Goal: Complete Application Form: Complete application form

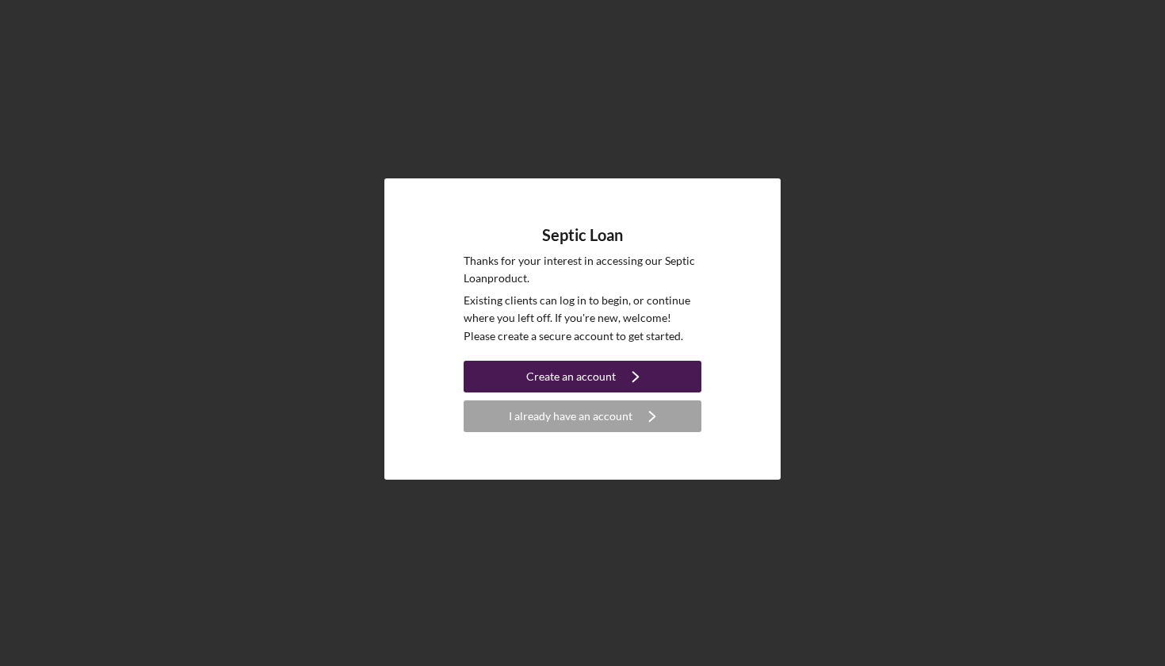
click at [572, 368] on div "Create an account" at bounding box center [571, 377] width 90 height 32
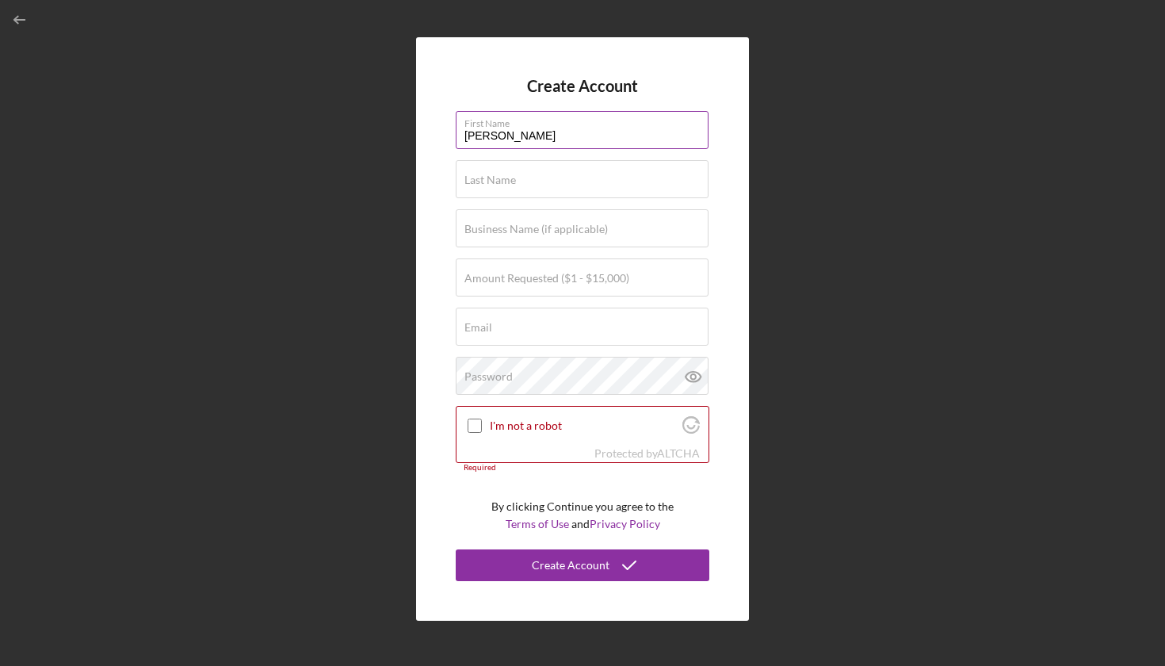
type input "[PERSON_NAME]"
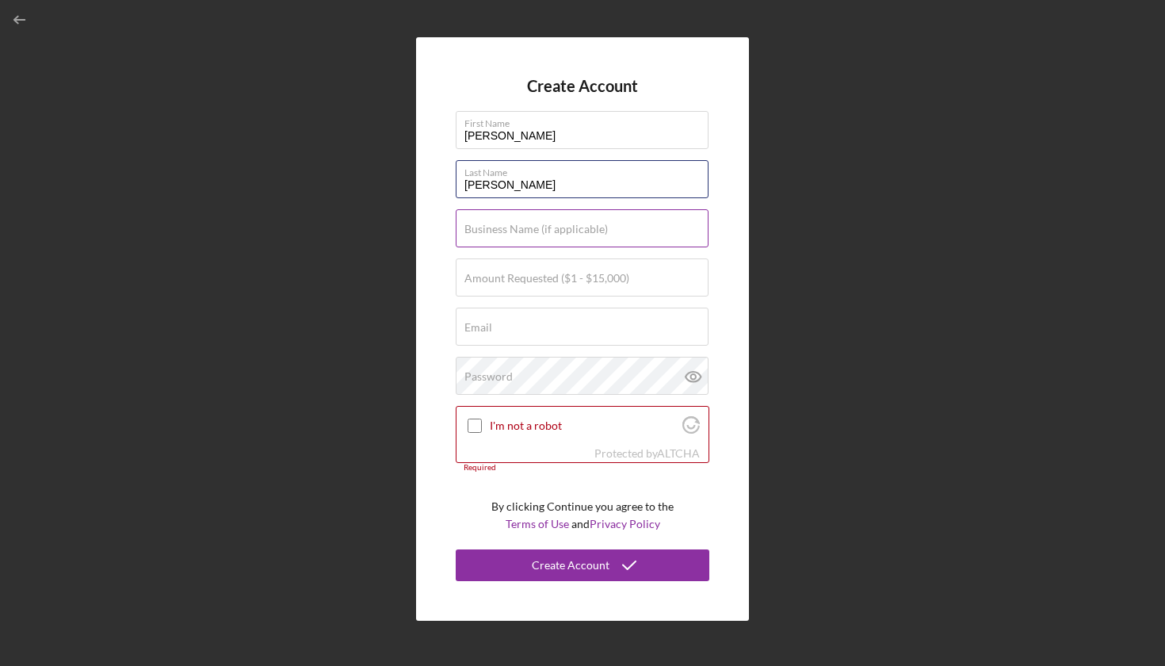
type input "[PERSON_NAME]"
click at [541, 231] on label "Business Name (if applicable)" at bounding box center [536, 229] width 143 height 13
click at [541, 231] on input "Business Name (if applicable)" at bounding box center [582, 228] width 253 height 38
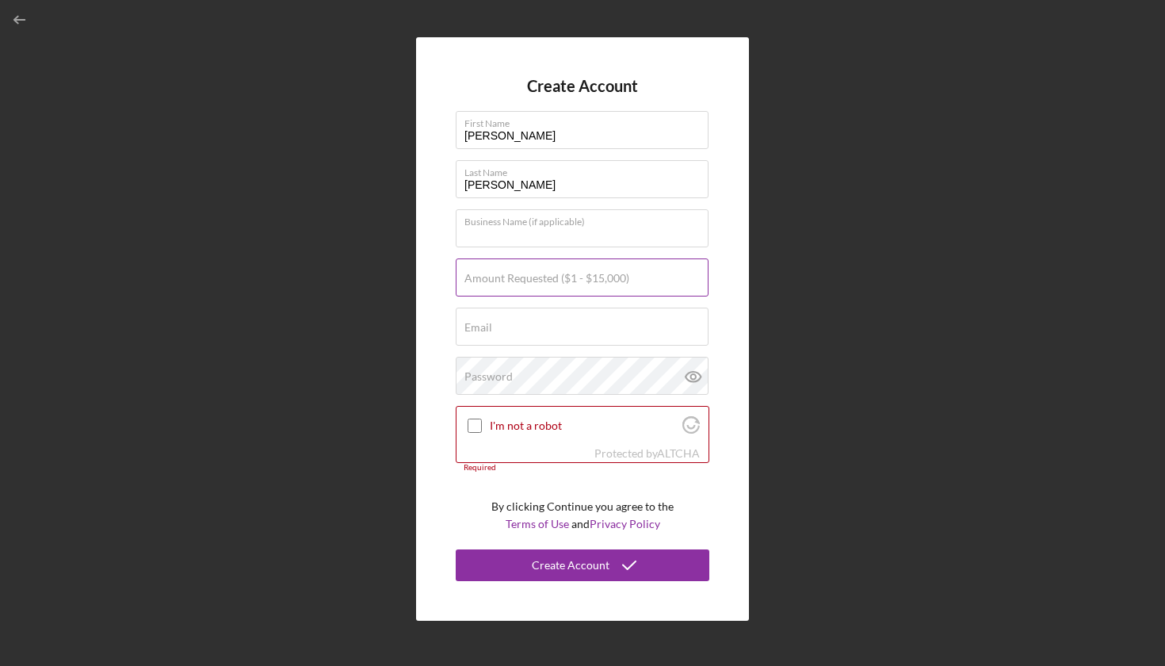
click at [557, 283] on label "Amount Requested ($1 - $15,000)" at bounding box center [547, 278] width 165 height 13
click at [557, 283] on input "Amount Requested ($1 - $15,000)" at bounding box center [582, 277] width 253 height 38
type input "$8,000"
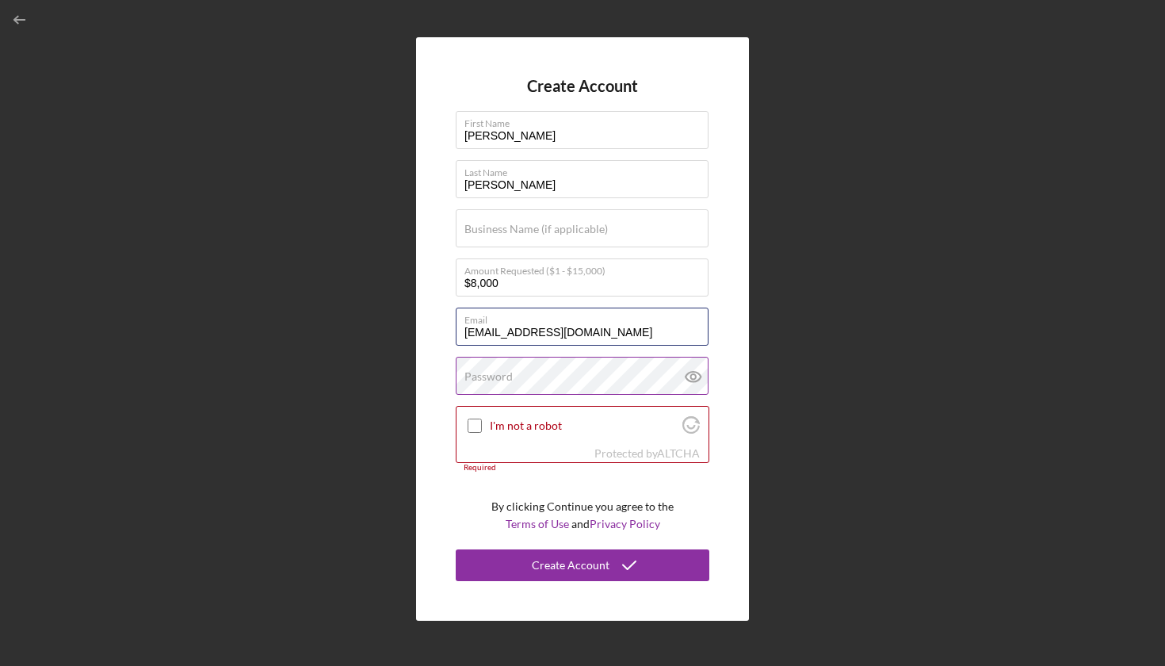
type input "[EMAIL_ADDRESS][DOMAIN_NAME]"
click at [488, 382] on label "Password" at bounding box center [489, 376] width 48 height 13
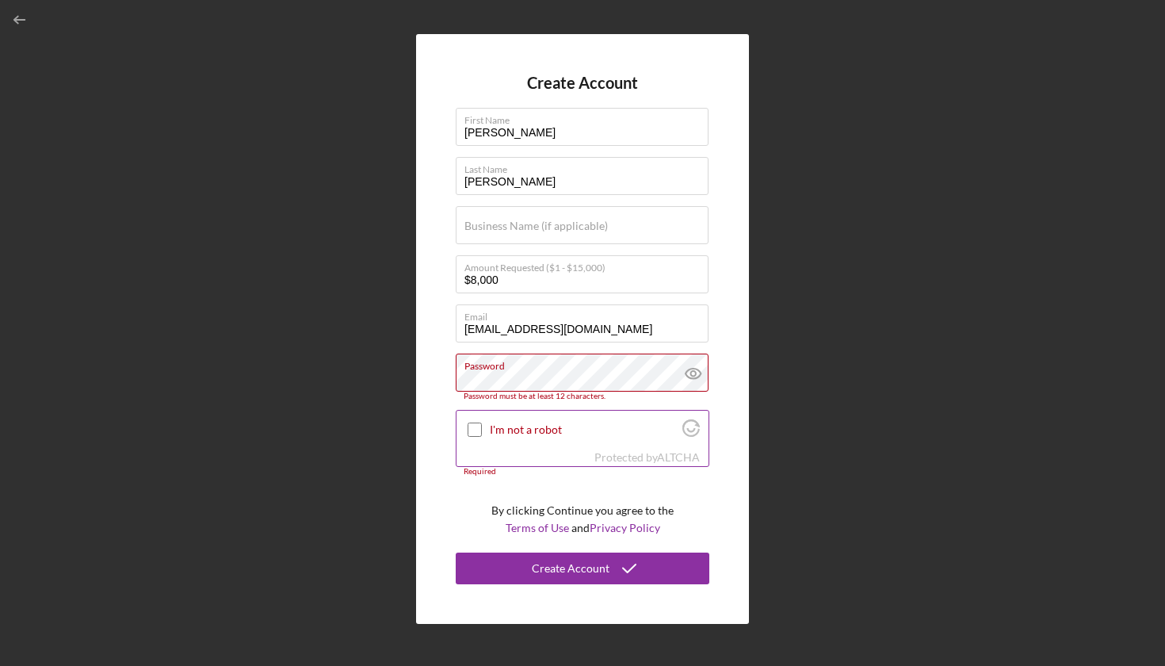
click at [467, 422] on div at bounding box center [474, 429] width 19 height 19
click at [471, 426] on input "I'm not a robot" at bounding box center [475, 430] width 14 height 14
checkbox input "true"
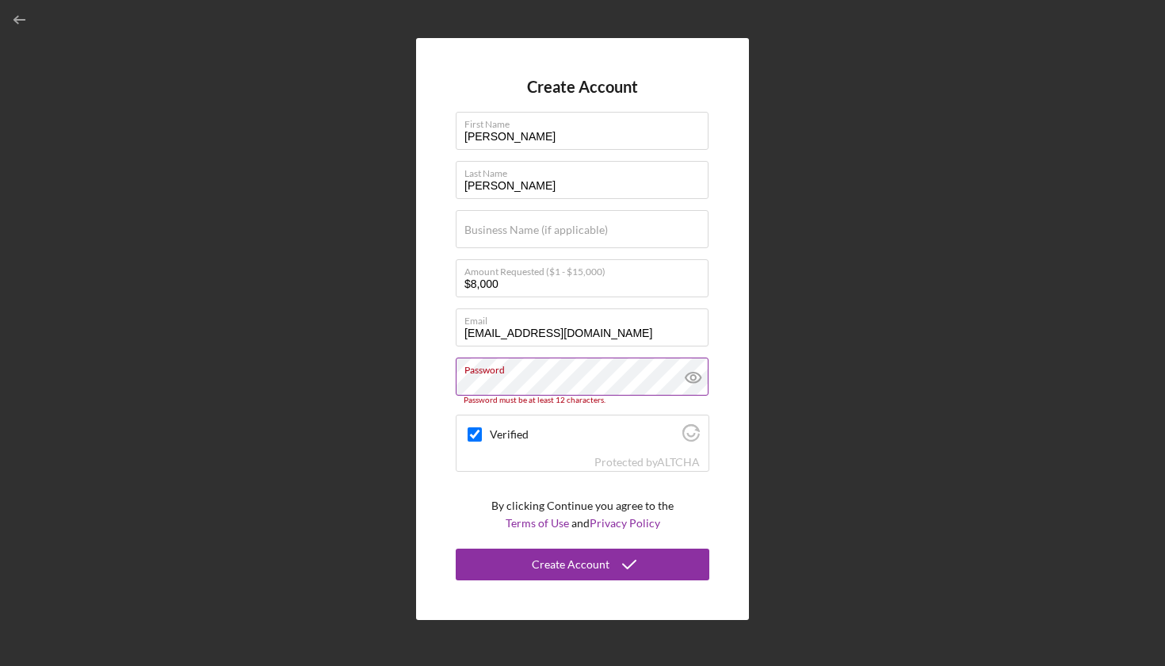
click at [568, 373] on label "Password" at bounding box center [587, 366] width 244 height 17
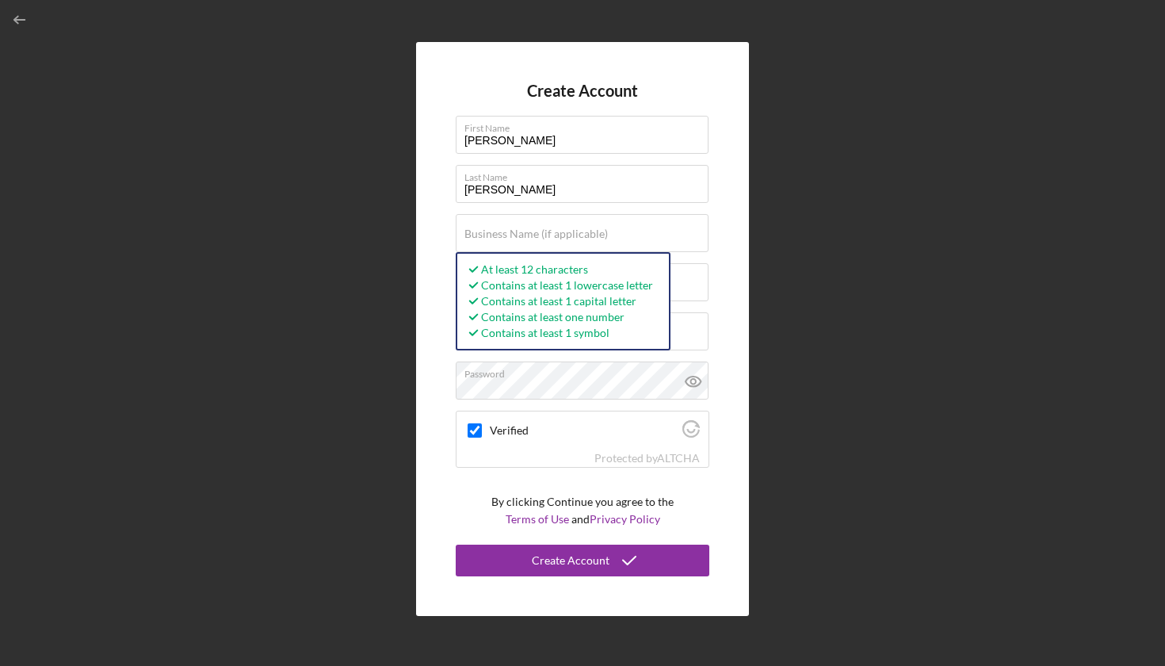
click at [723, 465] on div "Create Account First Name [PERSON_NAME] Last Name [PERSON_NAME] Business Name (…" at bounding box center [582, 329] width 333 height 574
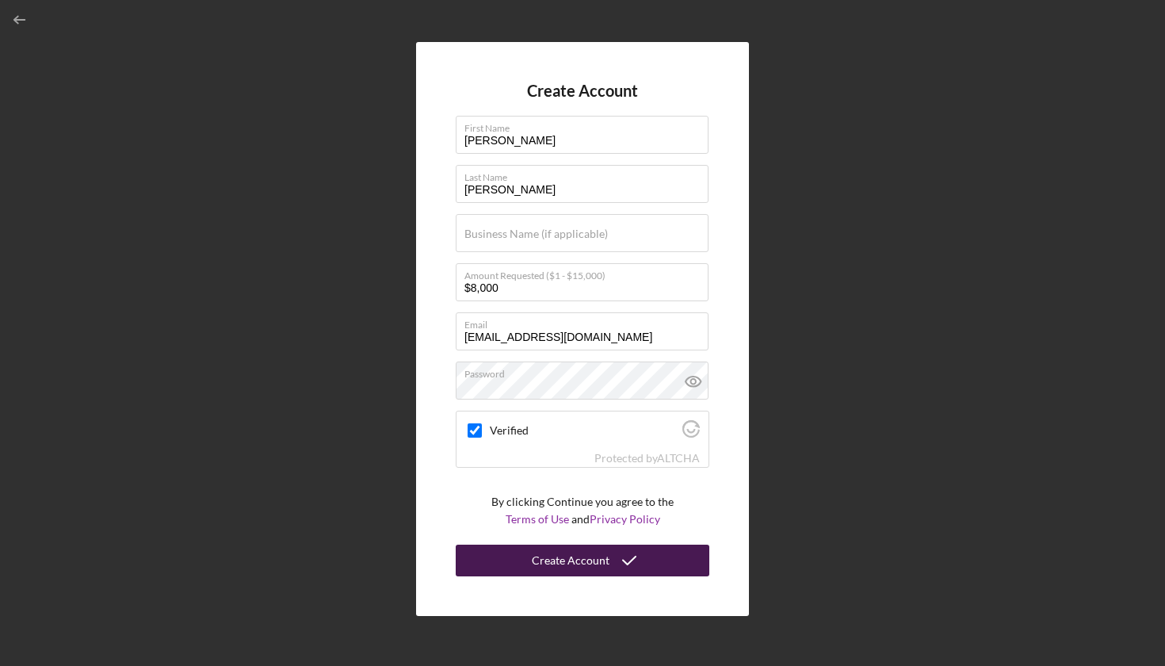
click at [569, 555] on div "Create Account" at bounding box center [571, 561] width 78 height 32
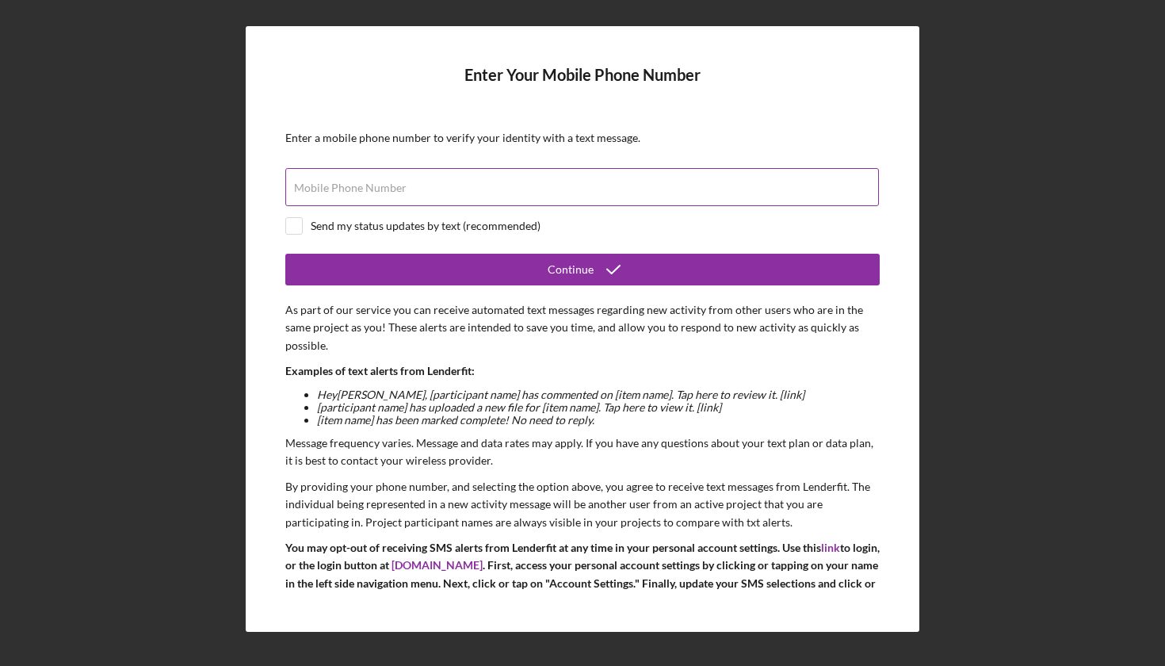
click at [399, 189] on label "Mobile Phone Number" at bounding box center [350, 188] width 113 height 13
click at [399, 189] on input "Mobile Phone Number" at bounding box center [582, 187] width 594 height 38
type input "[PHONE_NUMBER]"
click at [396, 369] on p "Examples of text alerts from Lenderfit:" at bounding box center [582, 370] width 595 height 17
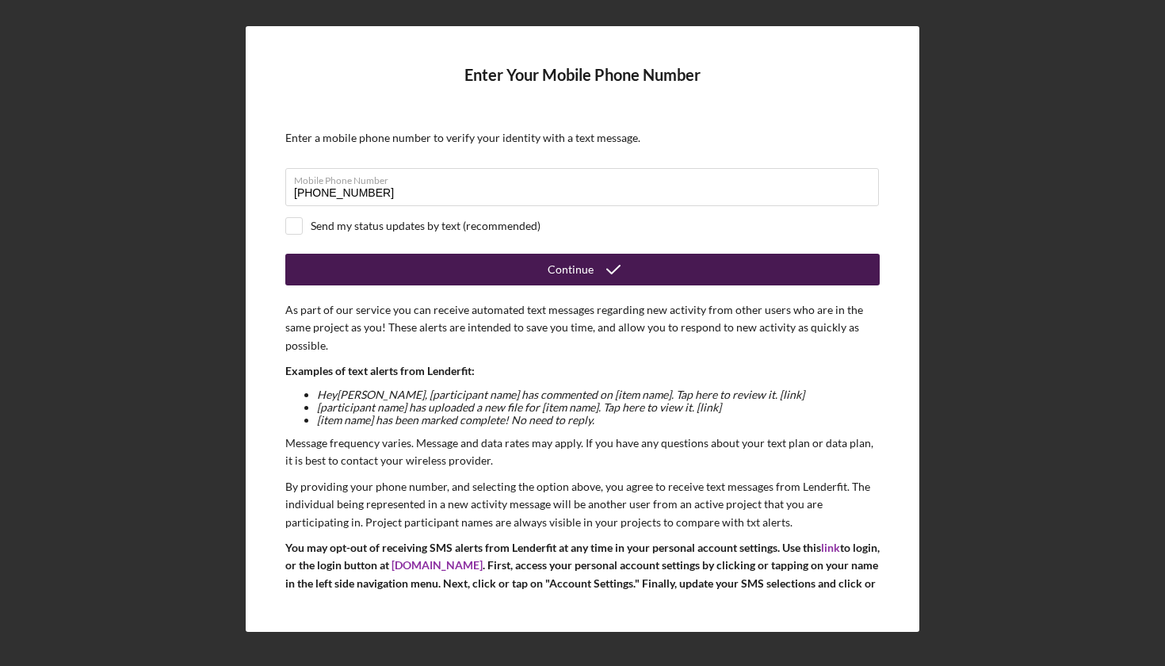
click at [568, 279] on div "Continue" at bounding box center [571, 270] width 46 height 32
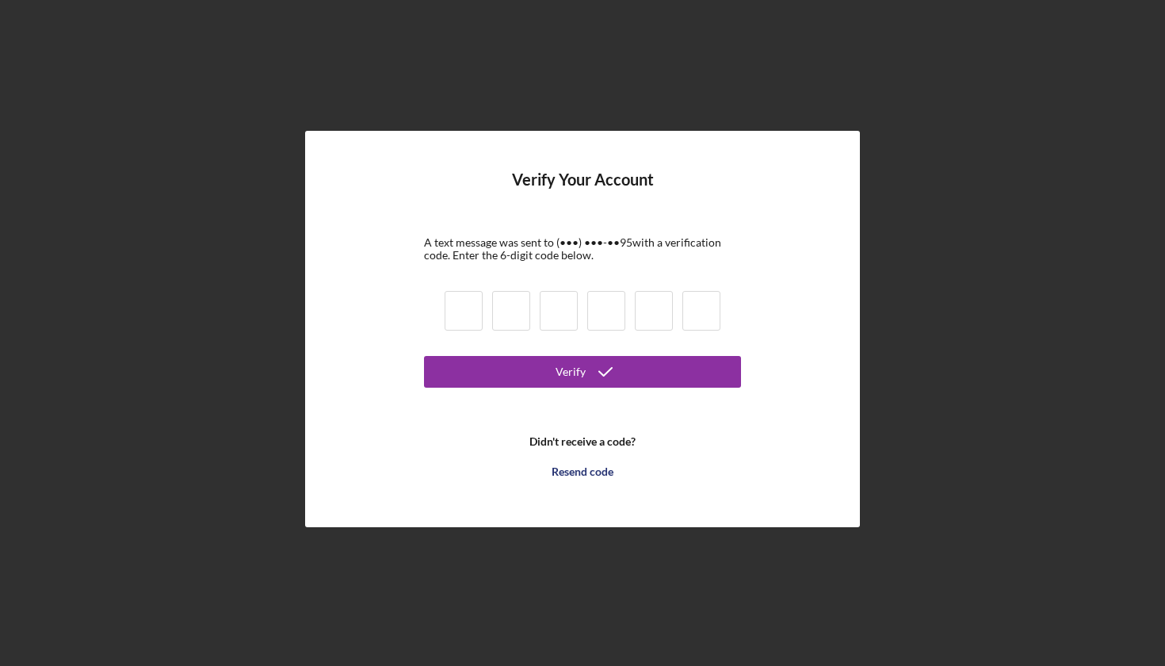
click at [471, 312] on input at bounding box center [464, 311] width 38 height 40
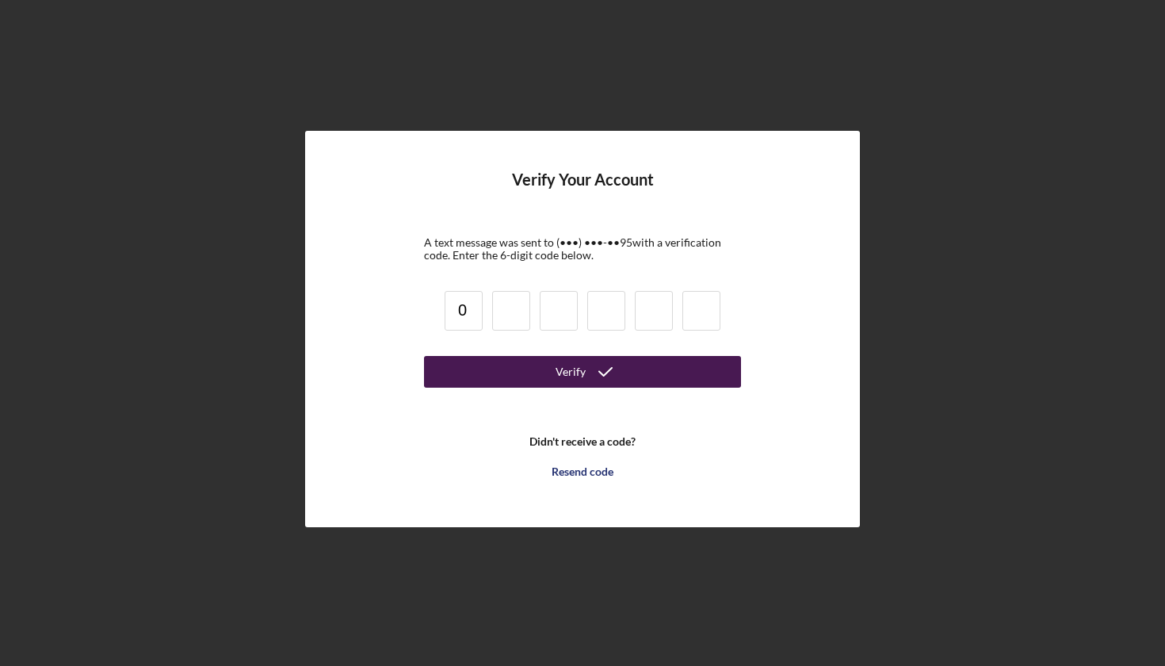
type input "0"
type input "7"
type input "2"
type input "8"
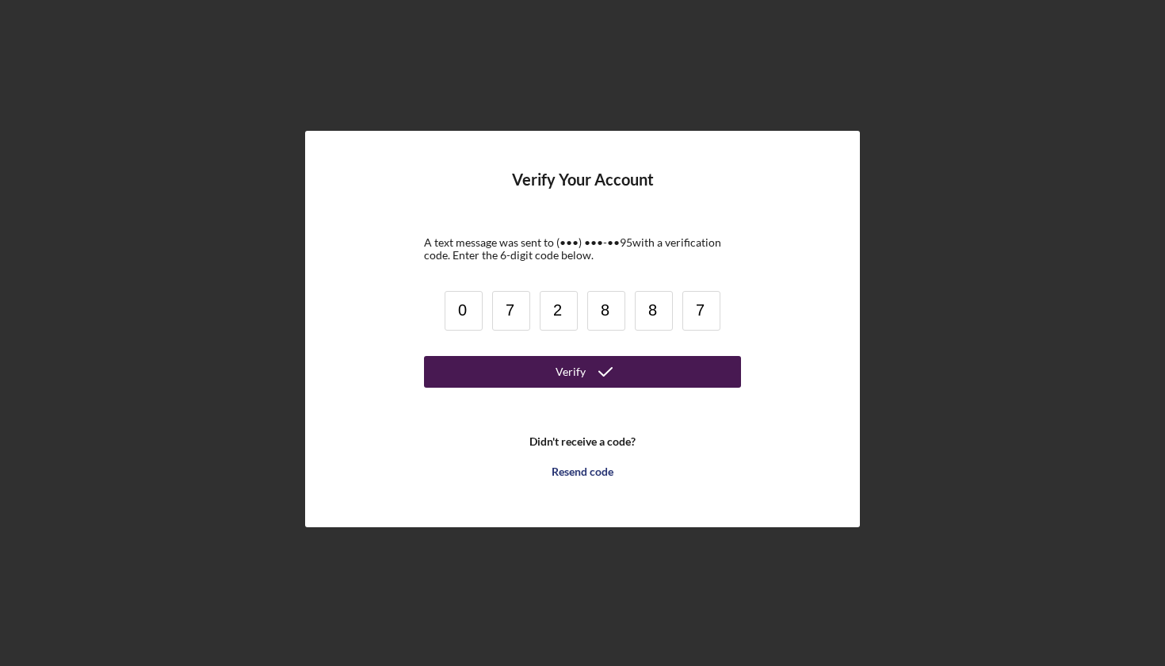
type input "7"
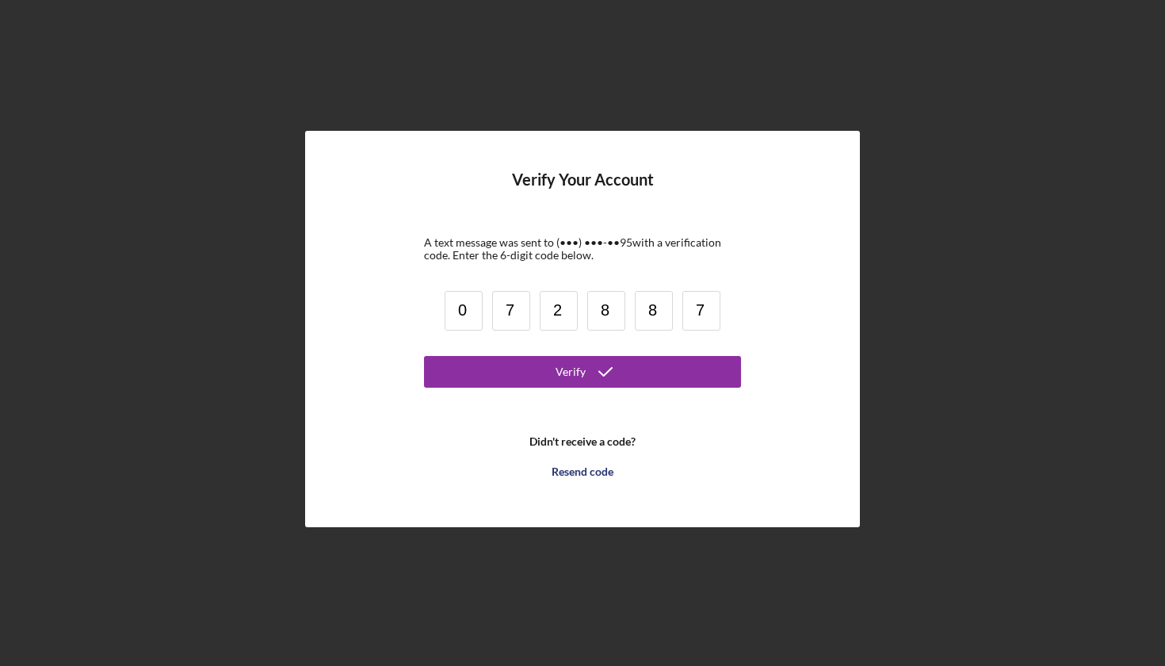
click at [545, 387] on form "Verify Your Account A text message was sent to (•••) •••-•• 95 with a verificat…" at bounding box center [582, 328] width 317 height 316
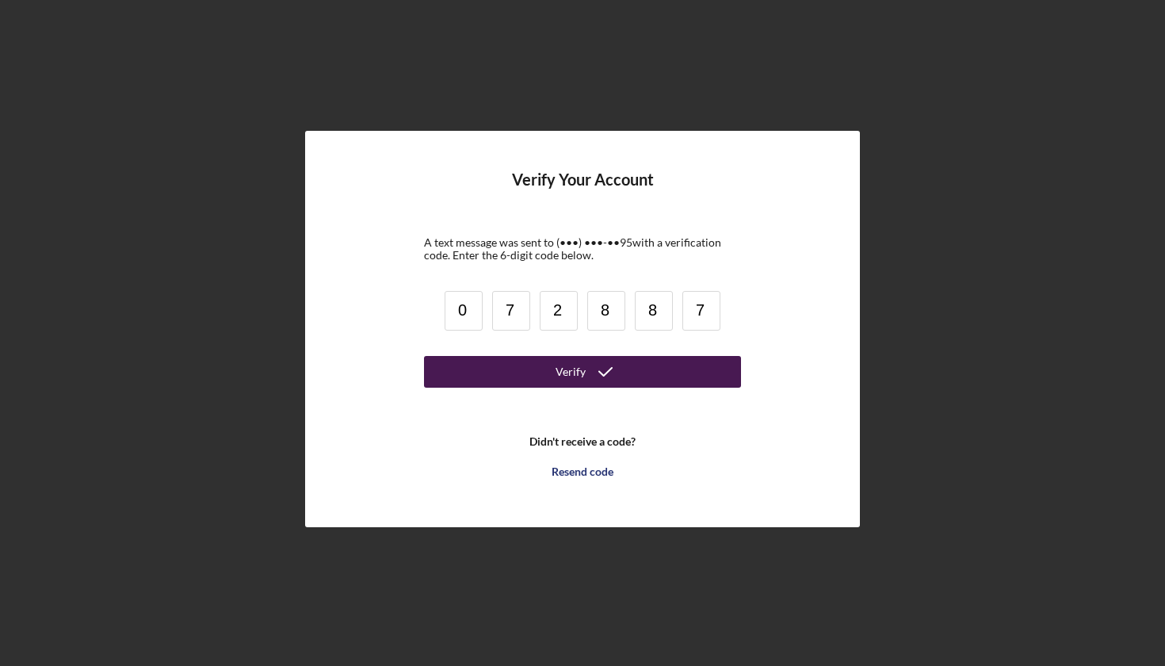
click at [589, 369] on icon "submit" at bounding box center [606, 372] width 40 height 40
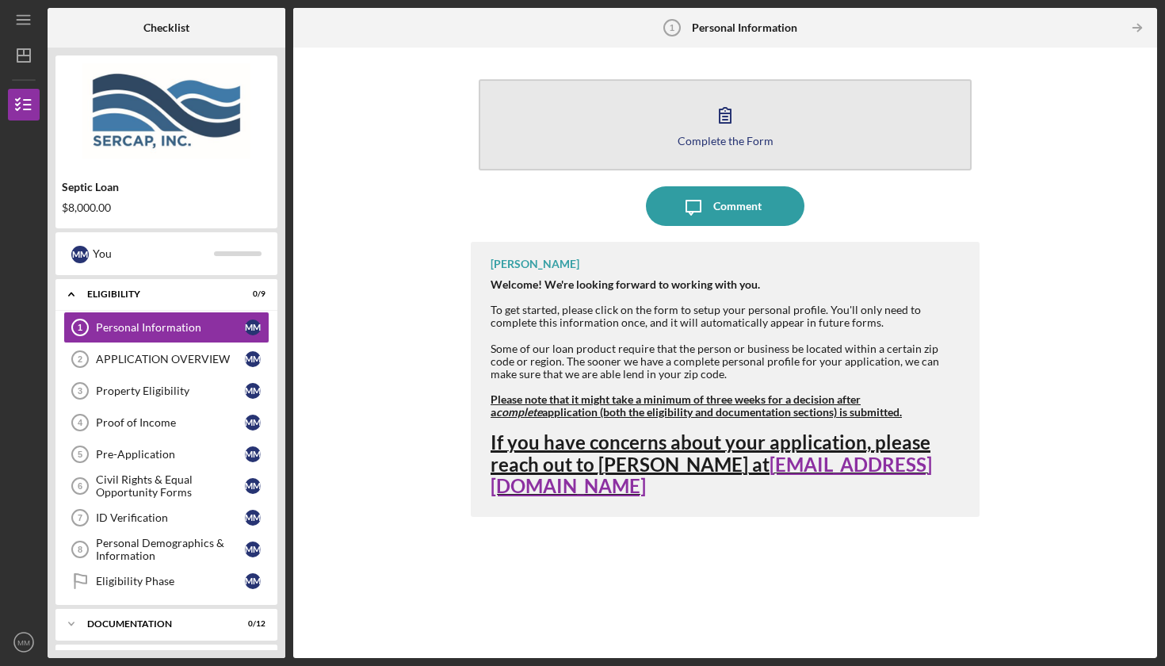
click at [715, 132] on icon "button" at bounding box center [726, 115] width 40 height 40
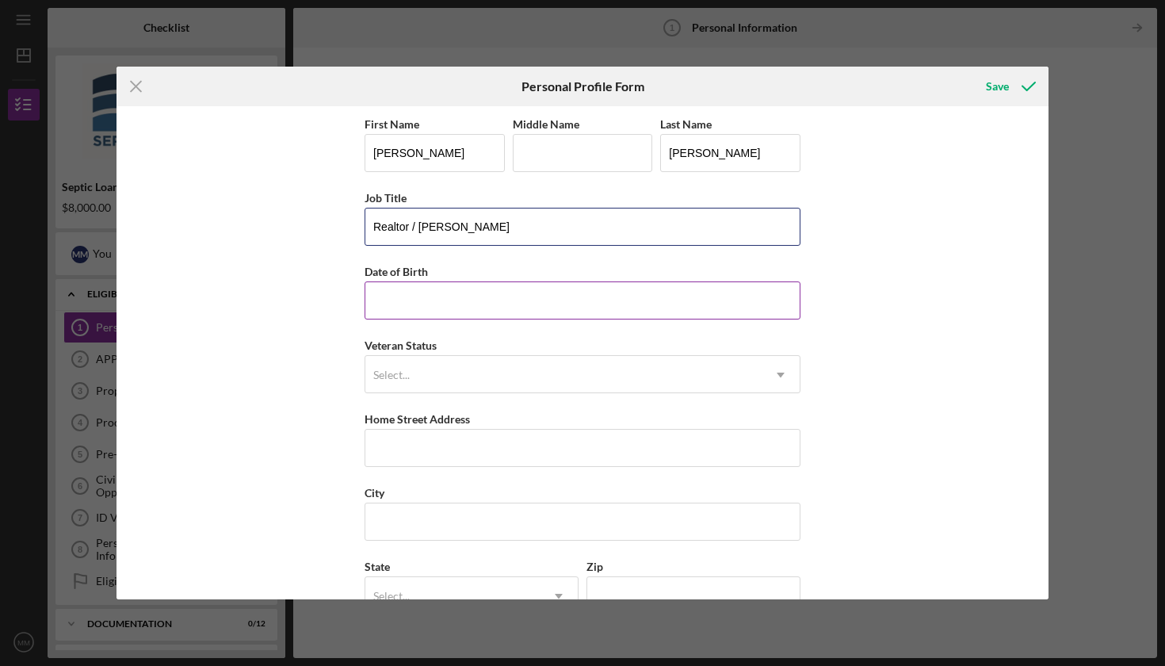
type input "Realtor / [PERSON_NAME]"
type input "[DATE]"
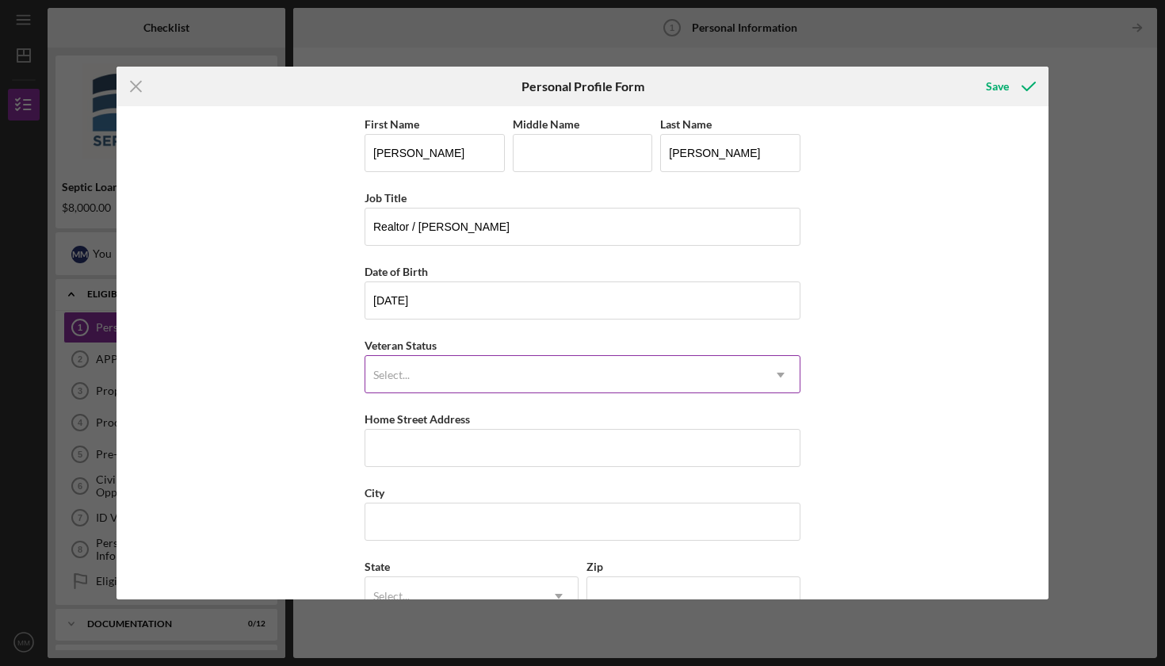
click at [480, 375] on div "Select..." at bounding box center [563, 375] width 396 height 36
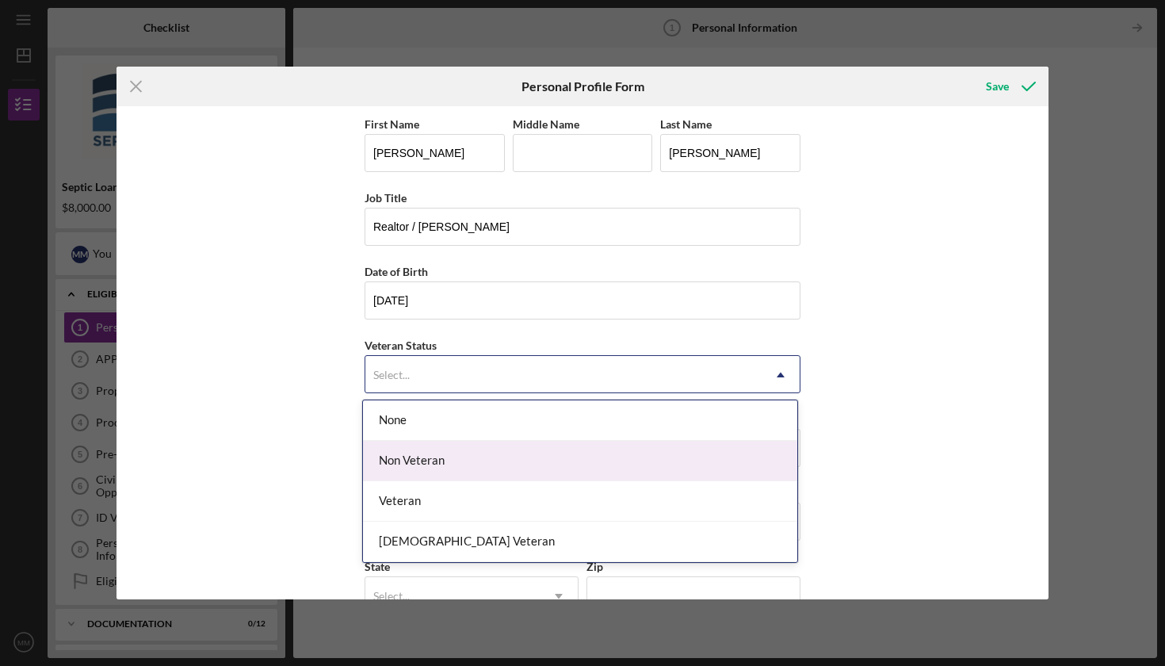
click at [442, 459] on div "Non Veteran" at bounding box center [580, 461] width 434 height 40
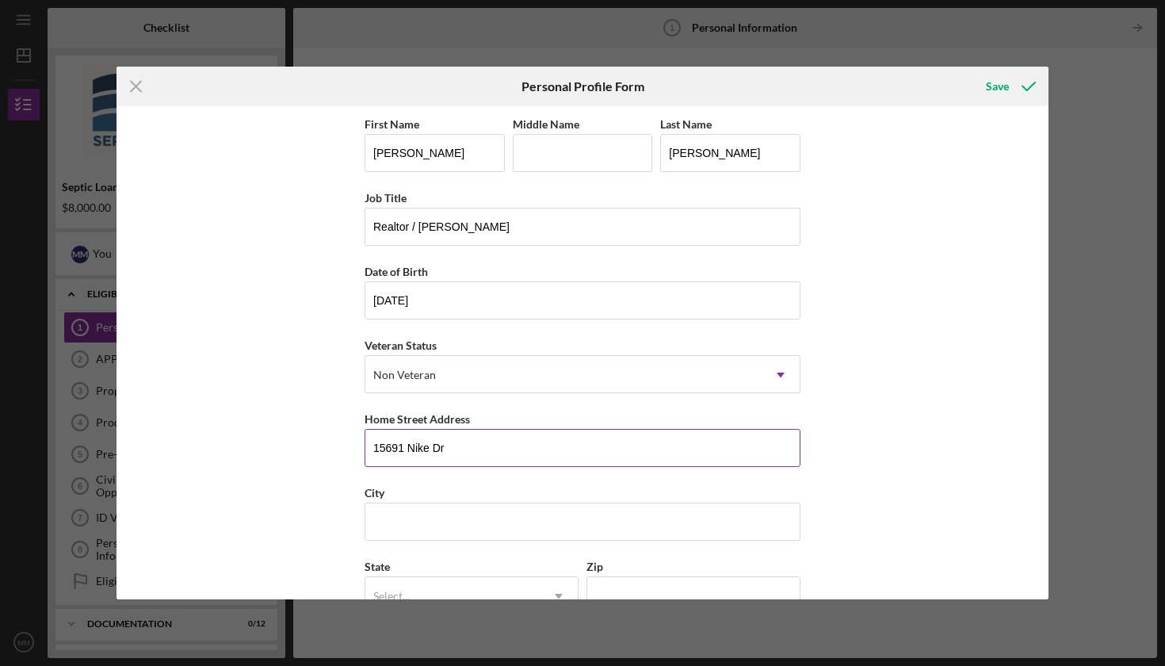
type input "15691 Nike Dr"
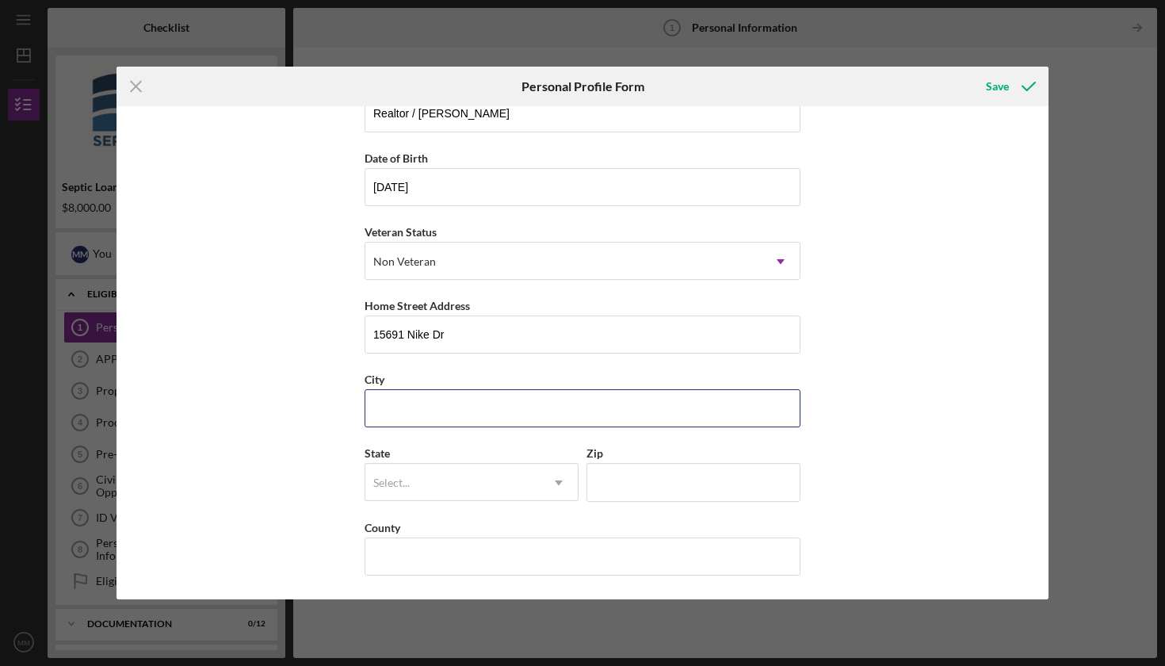
scroll to position [113, 0]
type input "[PERSON_NAME]"
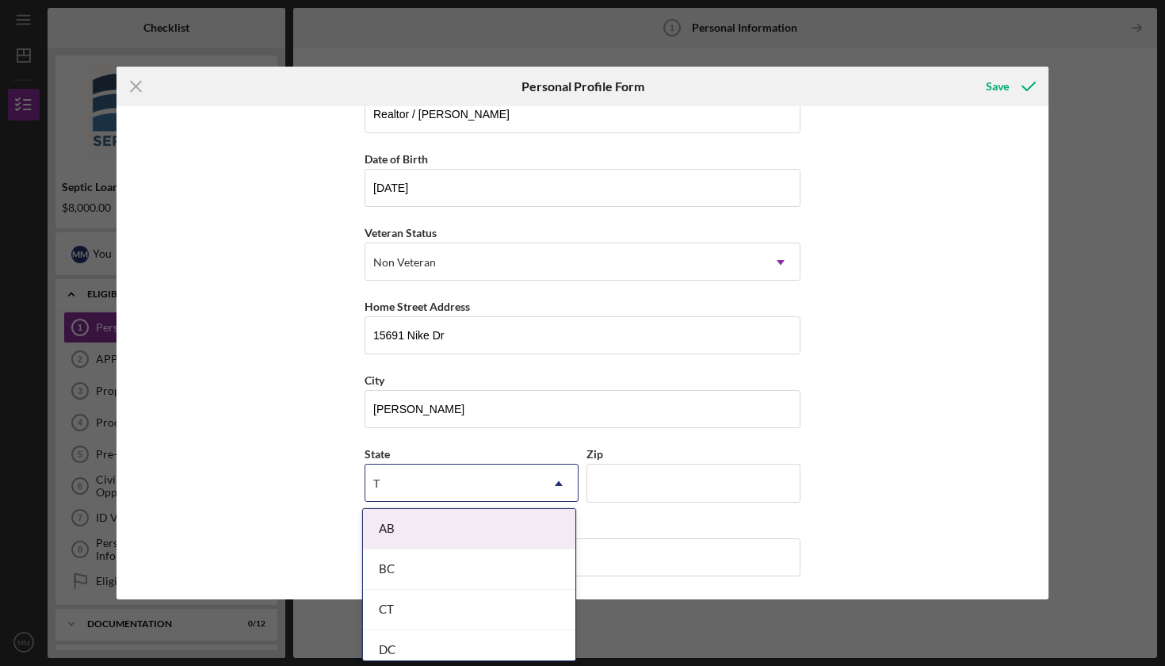
type input "Tx"
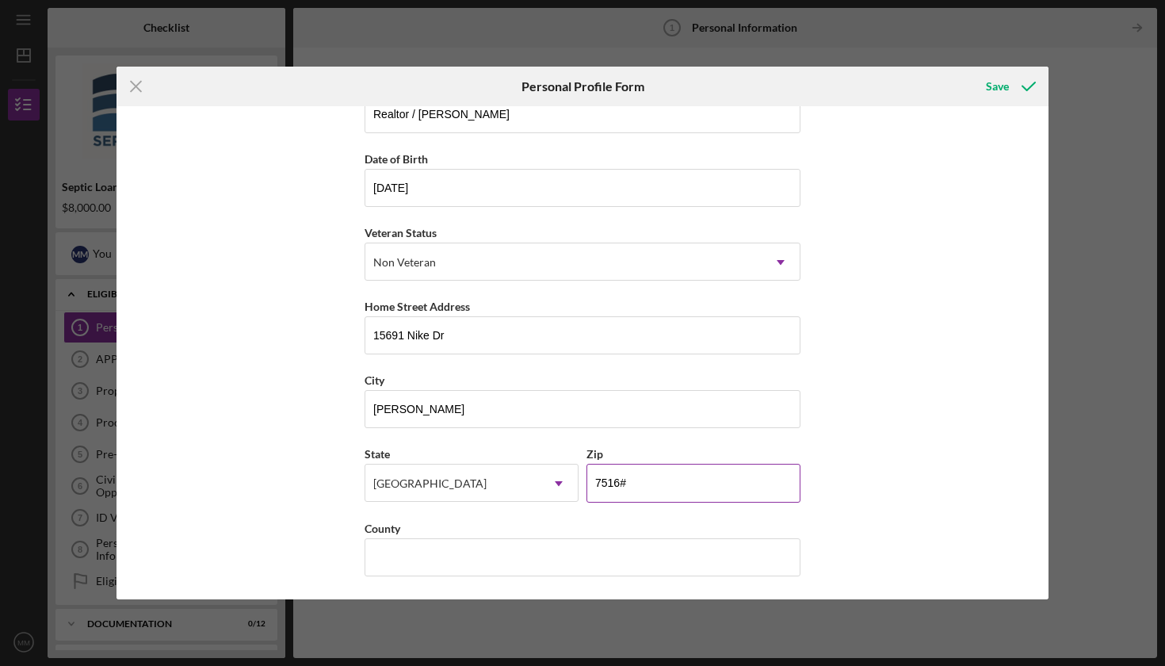
type input "75160"
click at [882, 467] on div "First Name [PERSON_NAME] Middle Name Last Name [PERSON_NAME] Job Title Realtor …" at bounding box center [583, 352] width 932 height 493
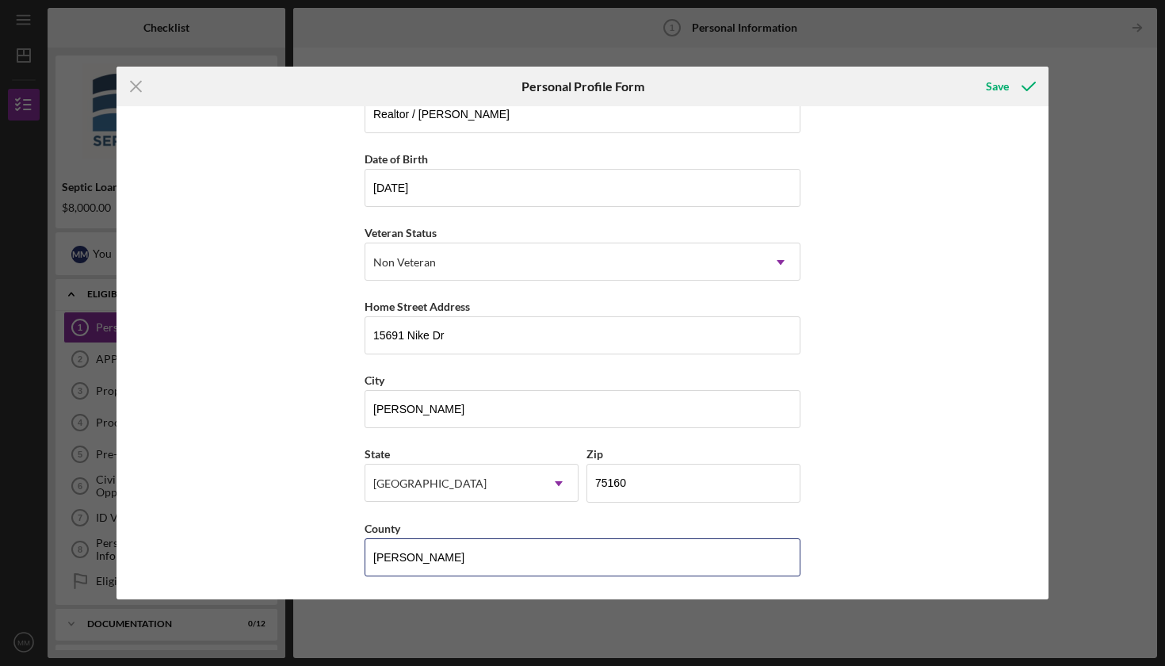
type input "[PERSON_NAME]"
click at [789, 511] on div "State [US_STATE] Icon/Dropdown Arrow Zip 75160" at bounding box center [583, 481] width 436 height 74
click at [816, 474] on div "First Name [PERSON_NAME] Middle Name Last Name [PERSON_NAME] Job Title Realtor …" at bounding box center [583, 352] width 932 height 493
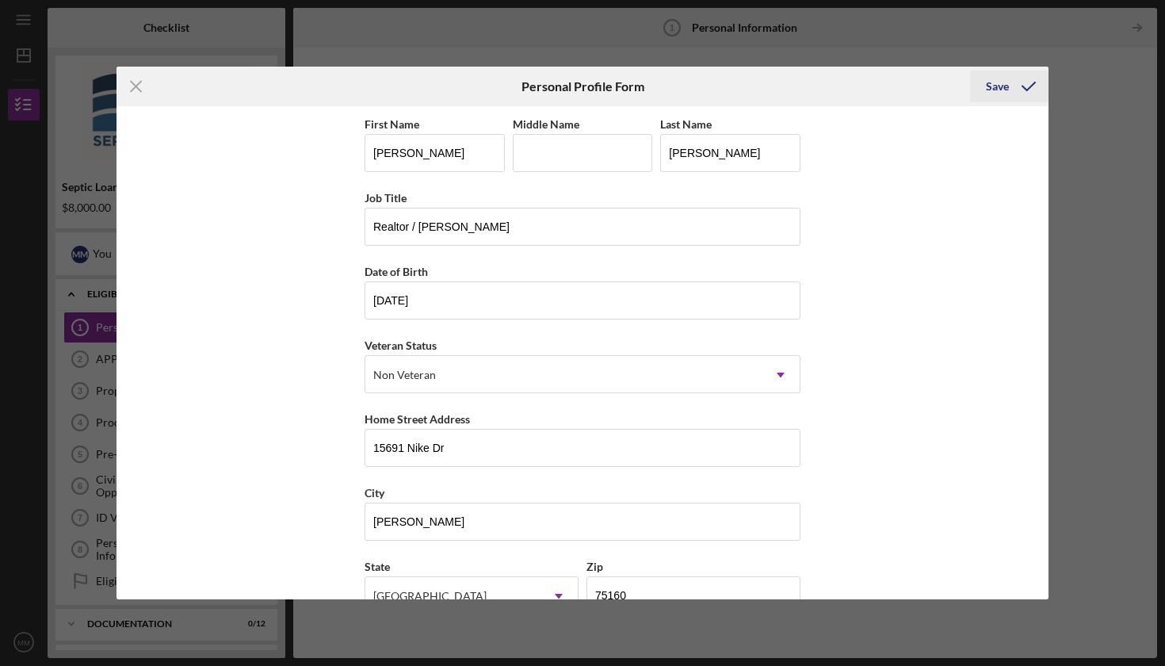
click at [1014, 94] on icon "submit" at bounding box center [1029, 87] width 40 height 40
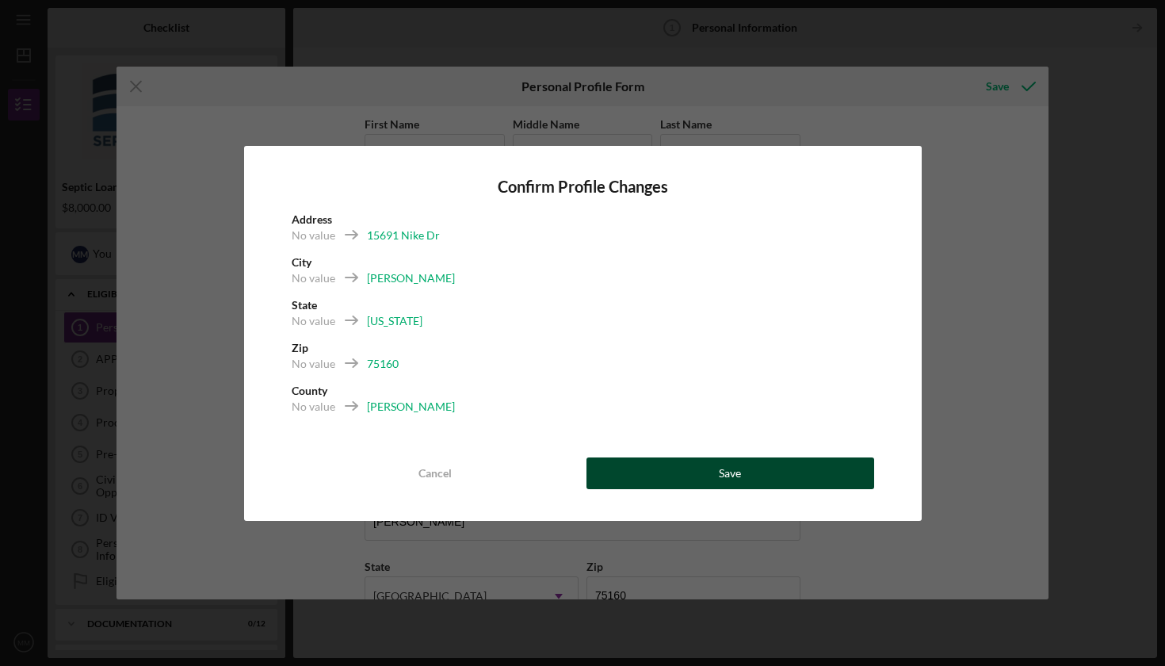
click at [717, 469] on button "Save" at bounding box center [731, 473] width 288 height 32
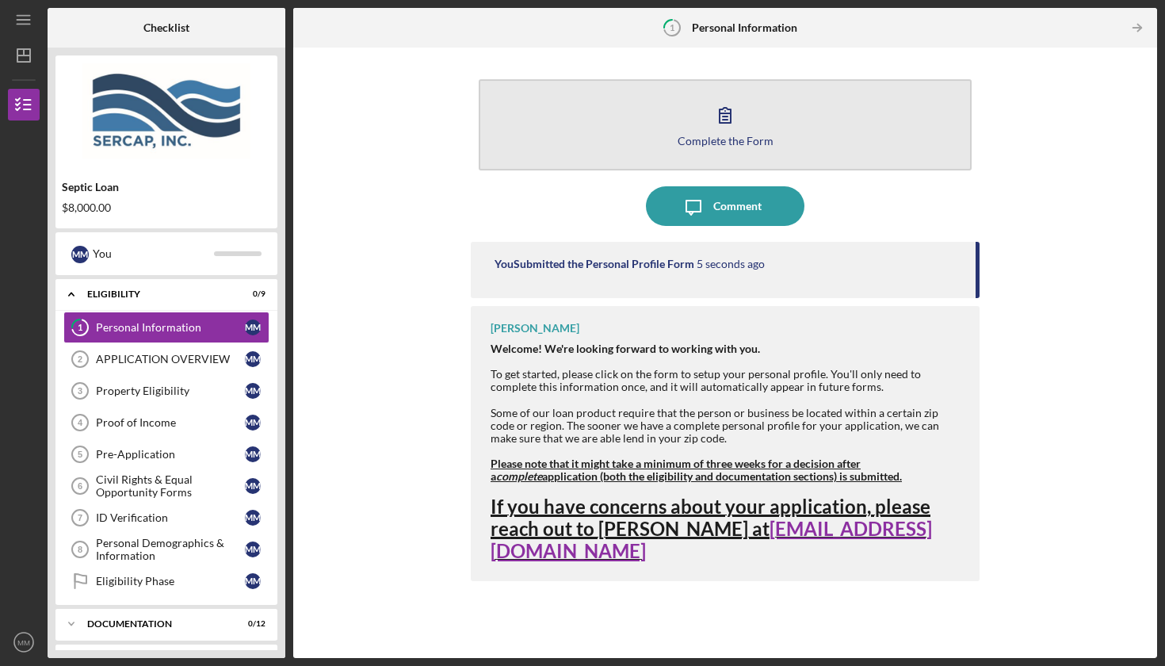
click at [717, 124] on icon "button" at bounding box center [726, 115] width 40 height 40
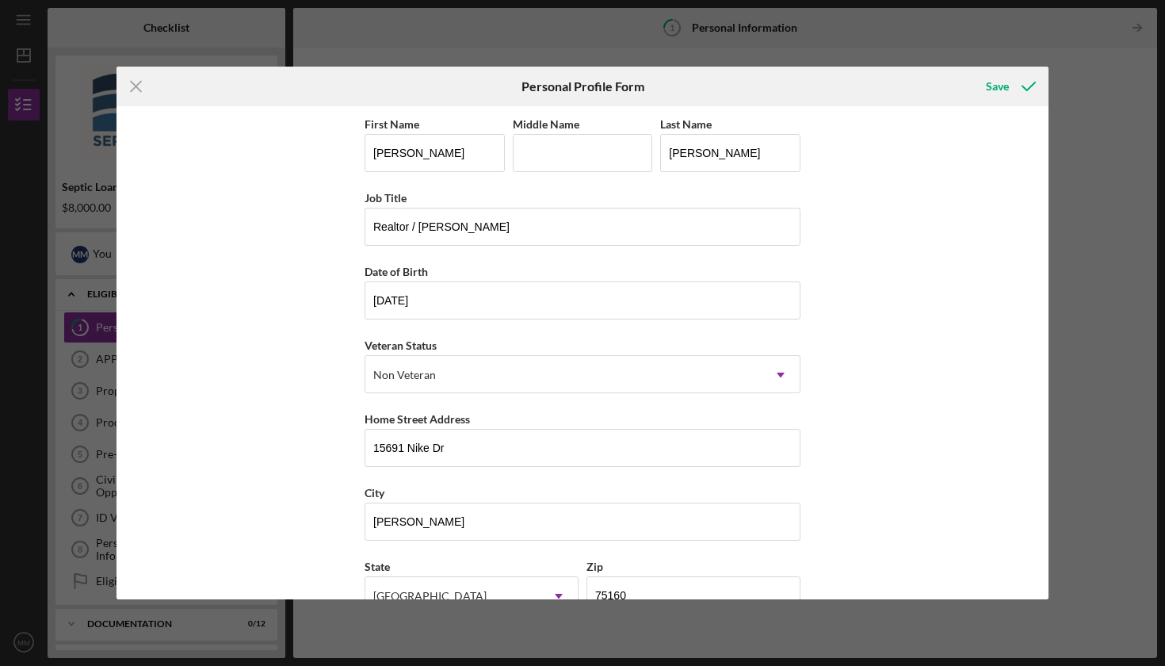
click at [970, 48] on div "Icon/Menu Close Personal Profile Form Save First Name [PERSON_NAME] Middle Name…" at bounding box center [582, 333] width 1165 height 666
click at [997, 88] on div "Save" at bounding box center [997, 87] width 23 height 32
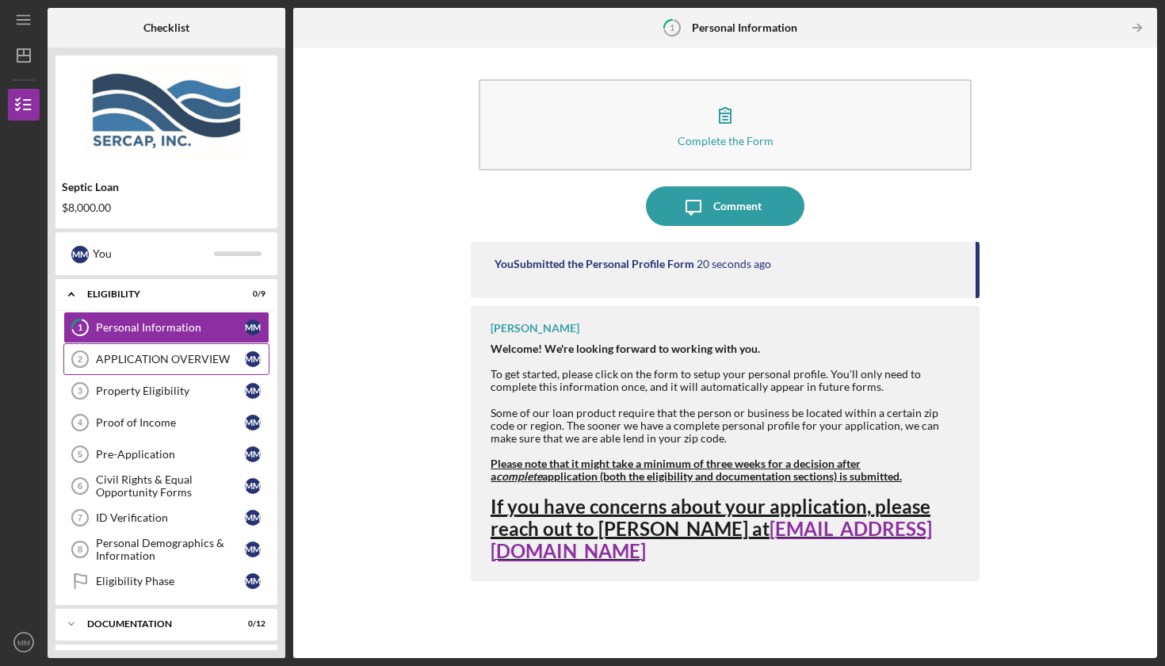
click at [184, 358] on div "APPLICATION OVERVIEW" at bounding box center [170, 359] width 149 height 13
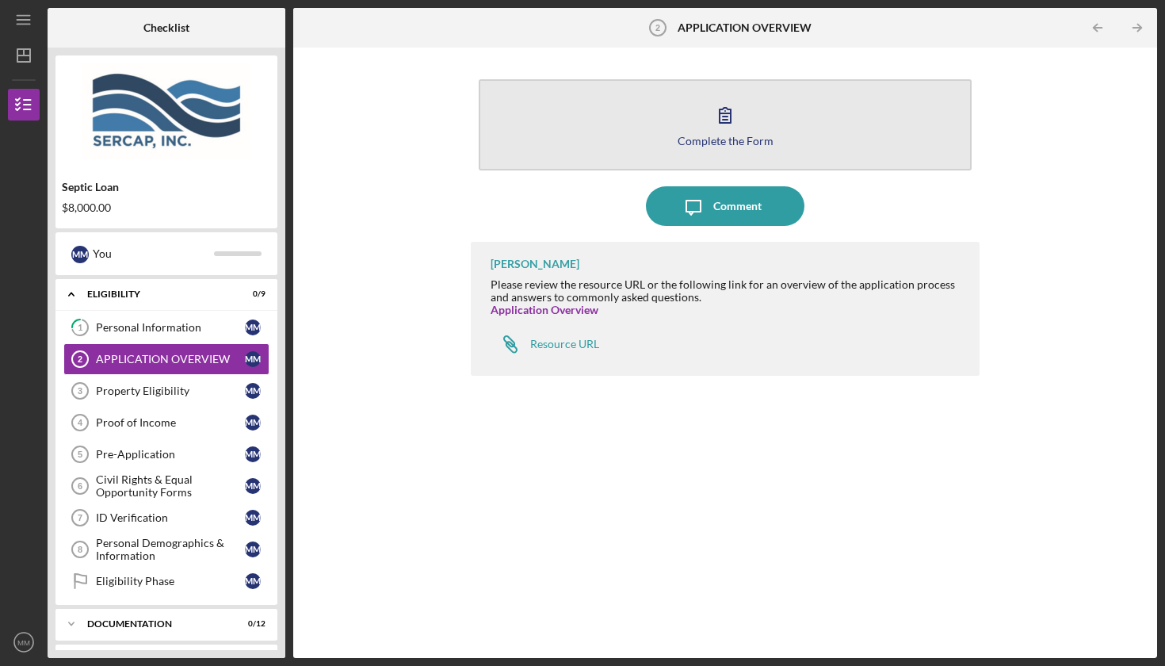
click at [695, 119] on button "Complete the Form Form" at bounding box center [725, 124] width 493 height 91
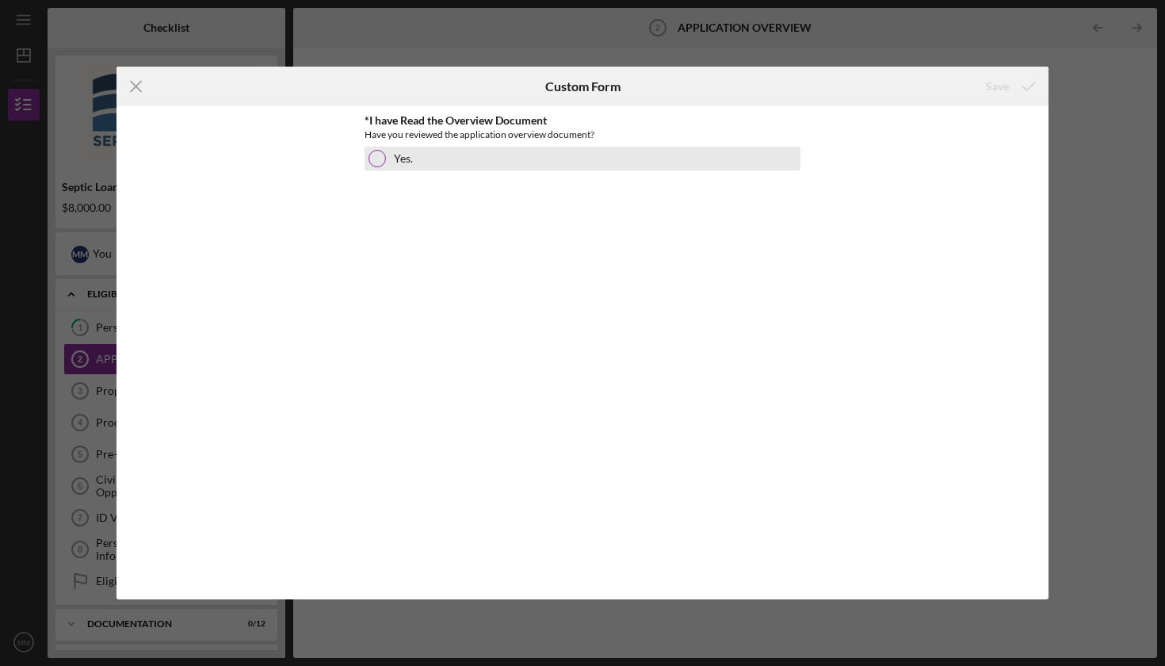
click at [387, 155] on div "Yes." at bounding box center [583, 159] width 436 height 24
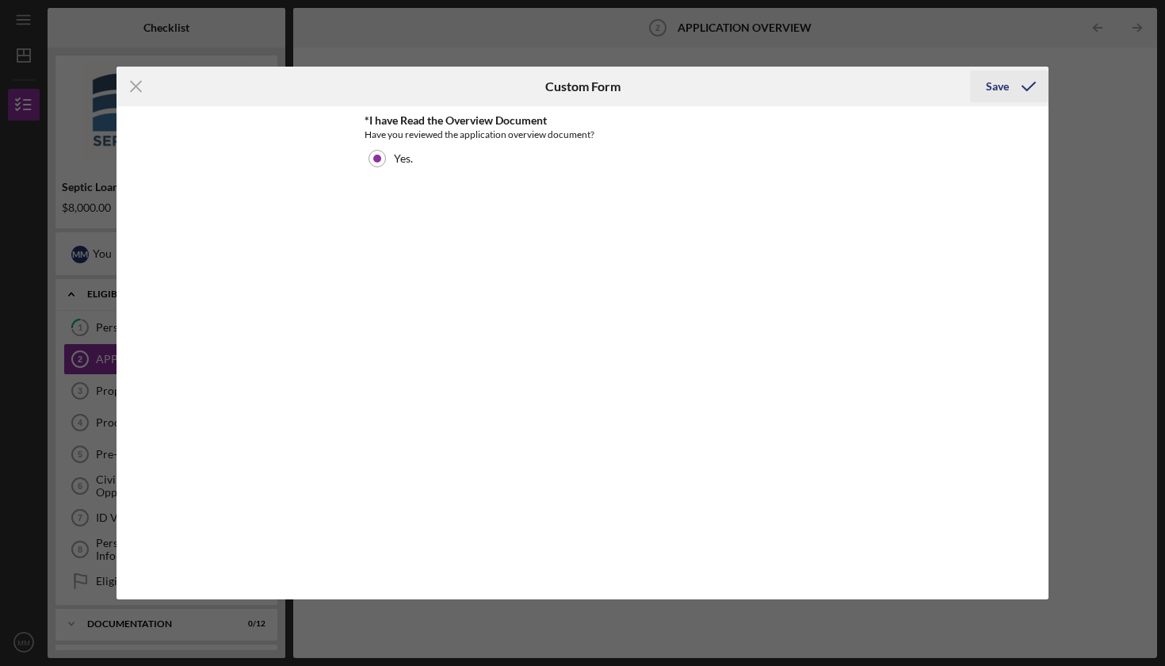
click at [994, 86] on div "Save" at bounding box center [997, 87] width 23 height 32
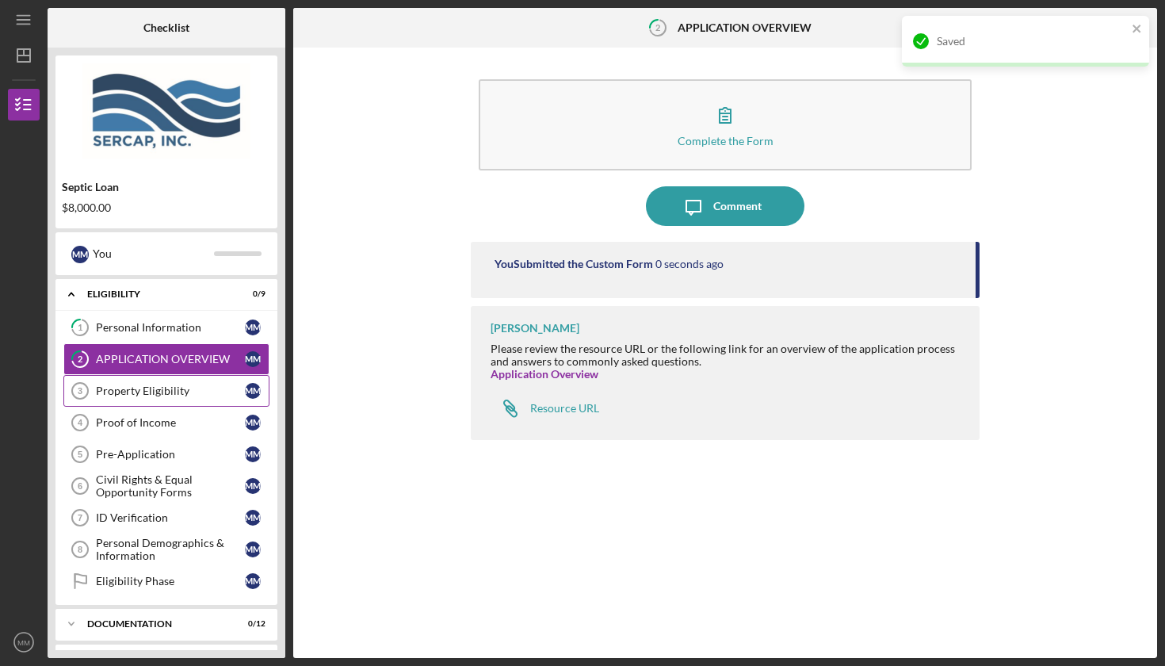
click at [155, 381] on link "Property Eligibility 3 Property Eligibility M M" at bounding box center [166, 391] width 206 height 32
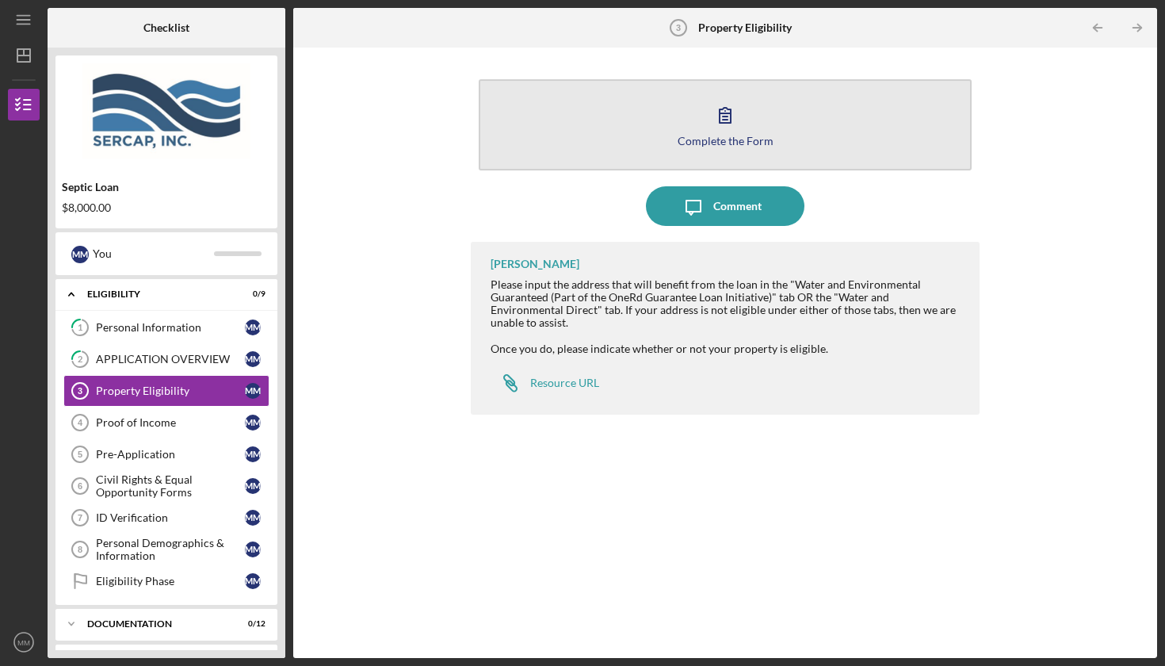
click at [732, 121] on icon "button" at bounding box center [726, 115] width 40 height 40
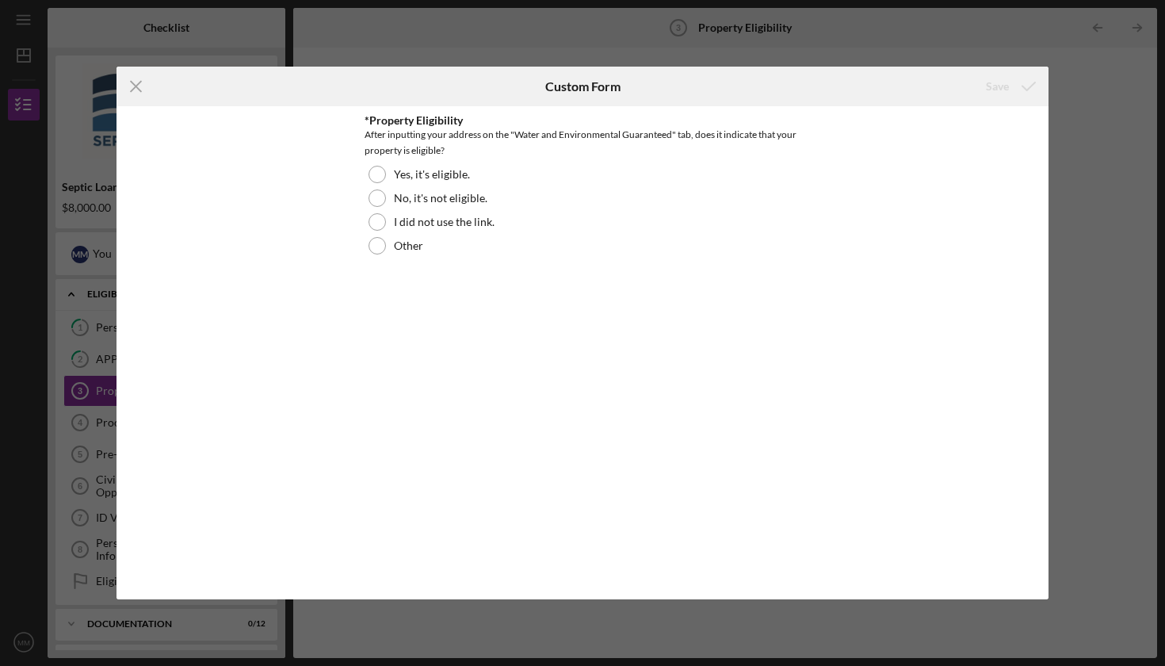
click at [645, 134] on div "After inputting your address on the "Water and Environmental Guaranteed" tab, d…" at bounding box center [583, 143] width 436 height 32
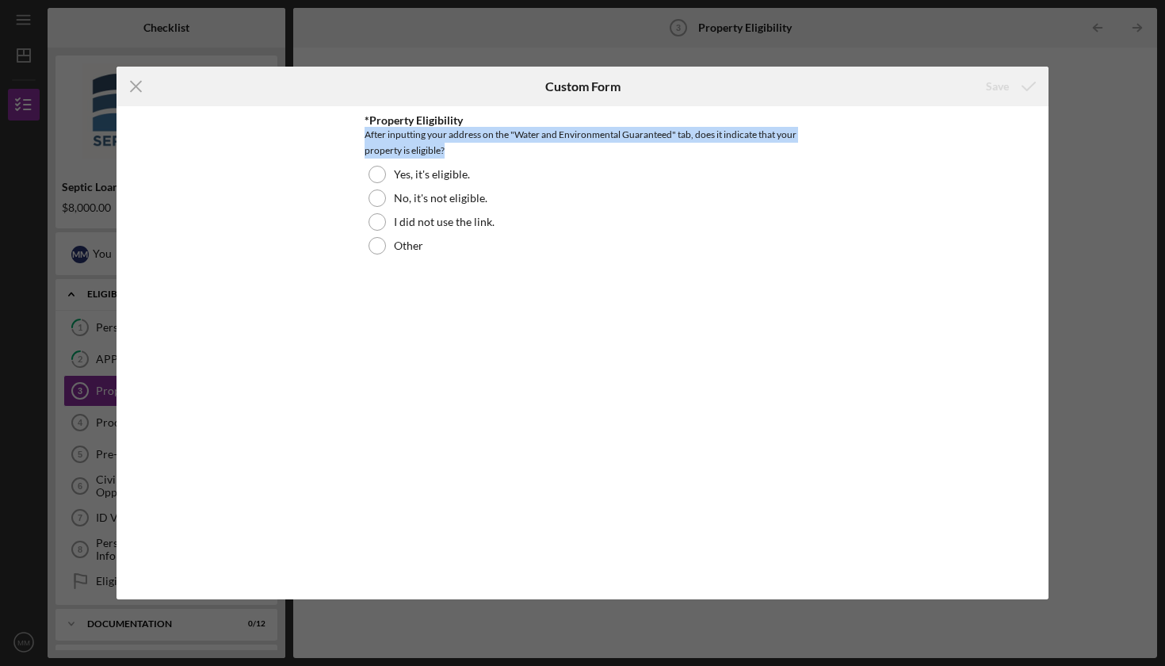
click at [645, 134] on div "After inputting your address on the "Water and Environmental Guaranteed" tab, d…" at bounding box center [583, 143] width 436 height 32
click at [601, 138] on div "After inputting your address on the "Water and Environmental Guaranteed" tab, d…" at bounding box center [583, 143] width 436 height 32
drag, startPoint x: 516, startPoint y: 133, endPoint x: 672, endPoint y: 132, distance: 156.2
click at [672, 132] on div "After inputting your address on the "Water and Environmental Guaranteed" tab, d…" at bounding box center [583, 143] width 436 height 32
copy div "Water and Environmental Guaranteed"
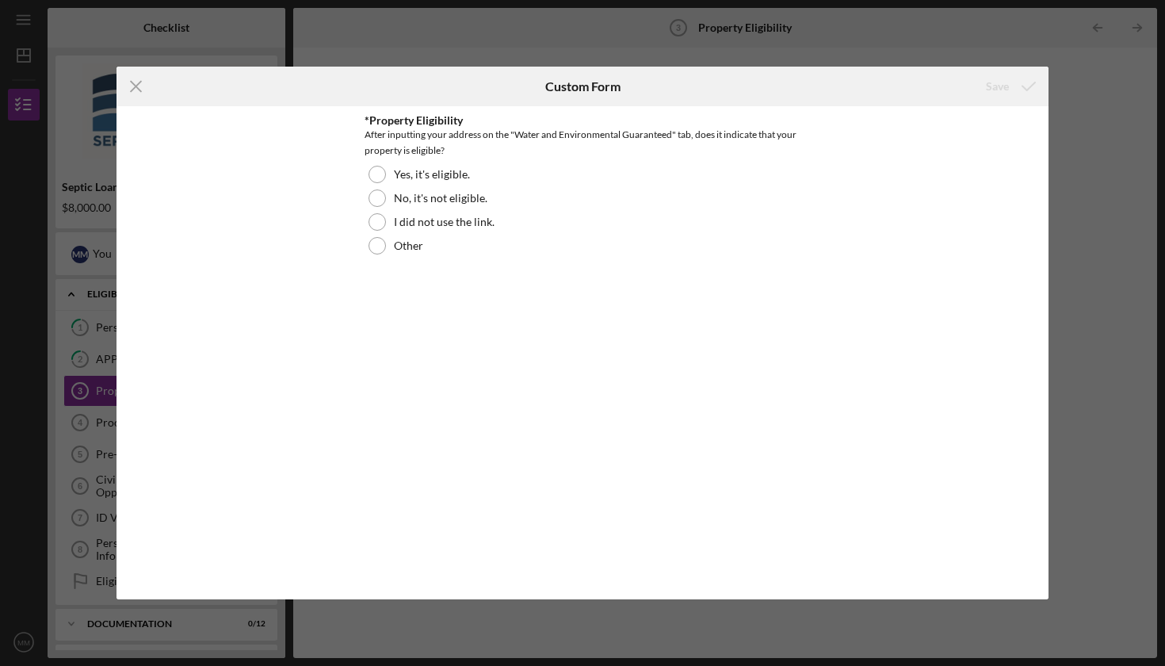
click at [991, 44] on div "Icon/Menu Close Custom Form Save *Property Eligibility After inputting your add…" at bounding box center [582, 333] width 1165 height 666
click at [139, 95] on icon "Icon/Menu Close" at bounding box center [137, 87] width 40 height 40
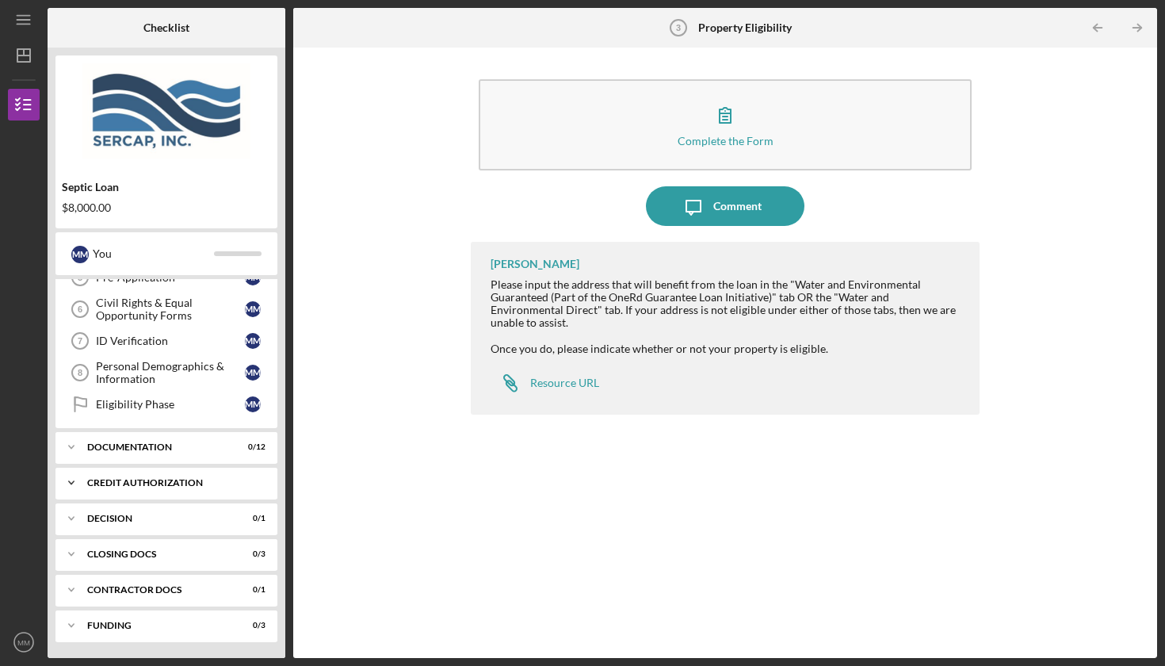
scroll to position [177, 0]
click at [152, 456] on div "Icon/Expander Documentation 0 / 12" at bounding box center [166, 447] width 222 height 32
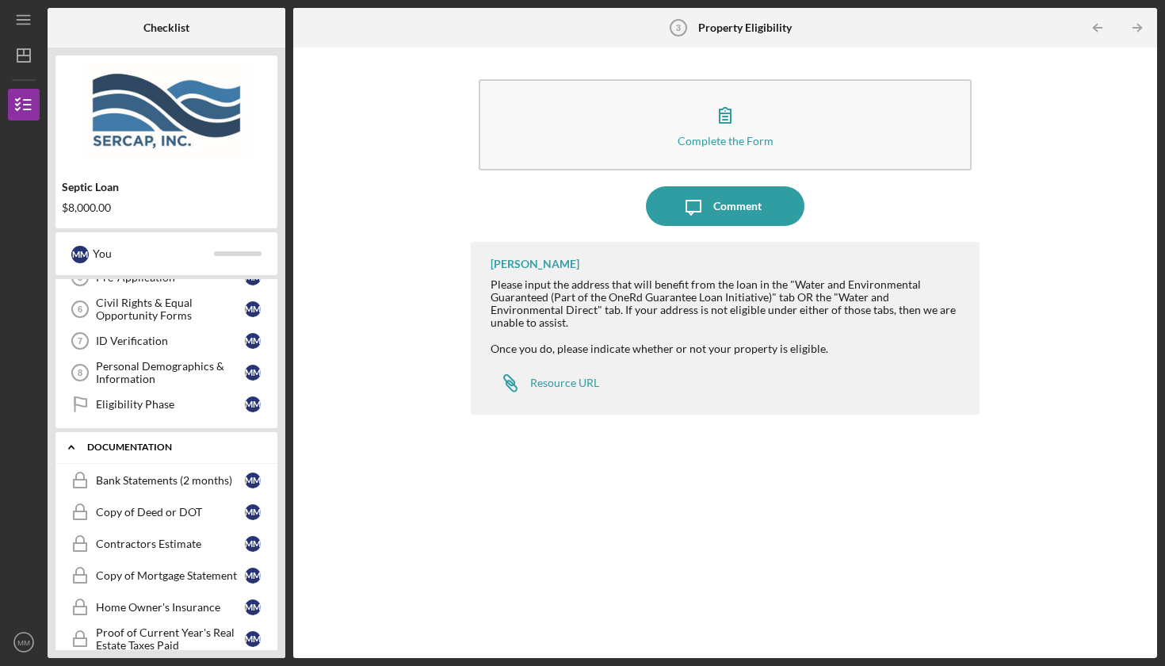
click at [153, 446] on div "Documentation" at bounding box center [172, 447] width 170 height 10
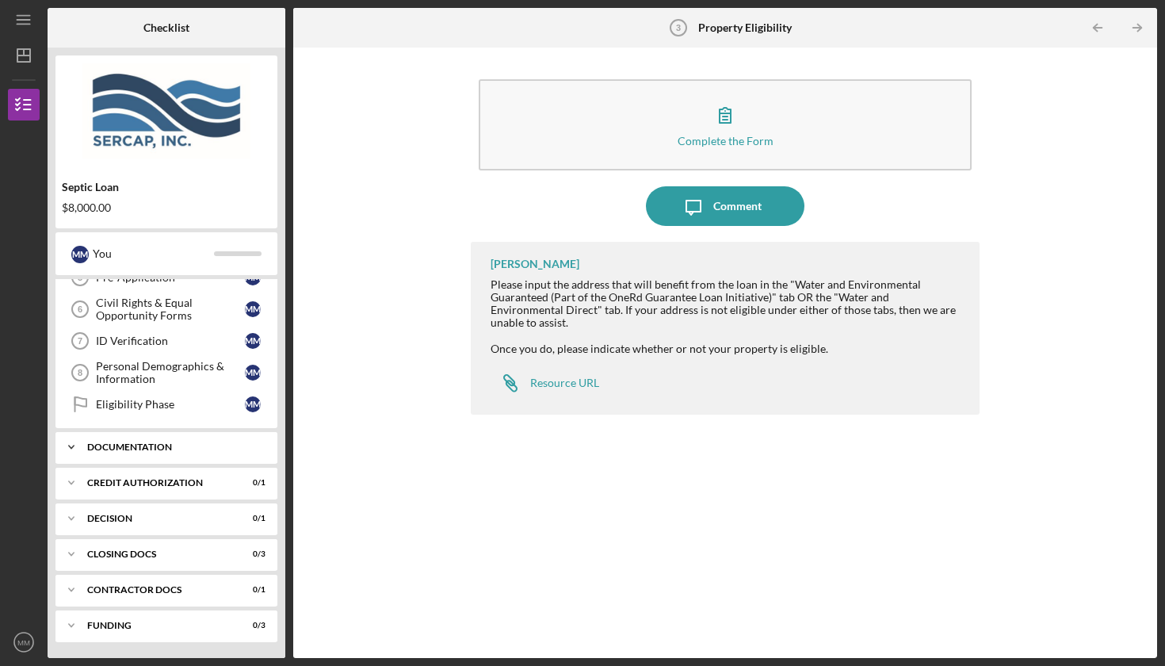
click at [153, 446] on div "Documentation" at bounding box center [172, 447] width 170 height 10
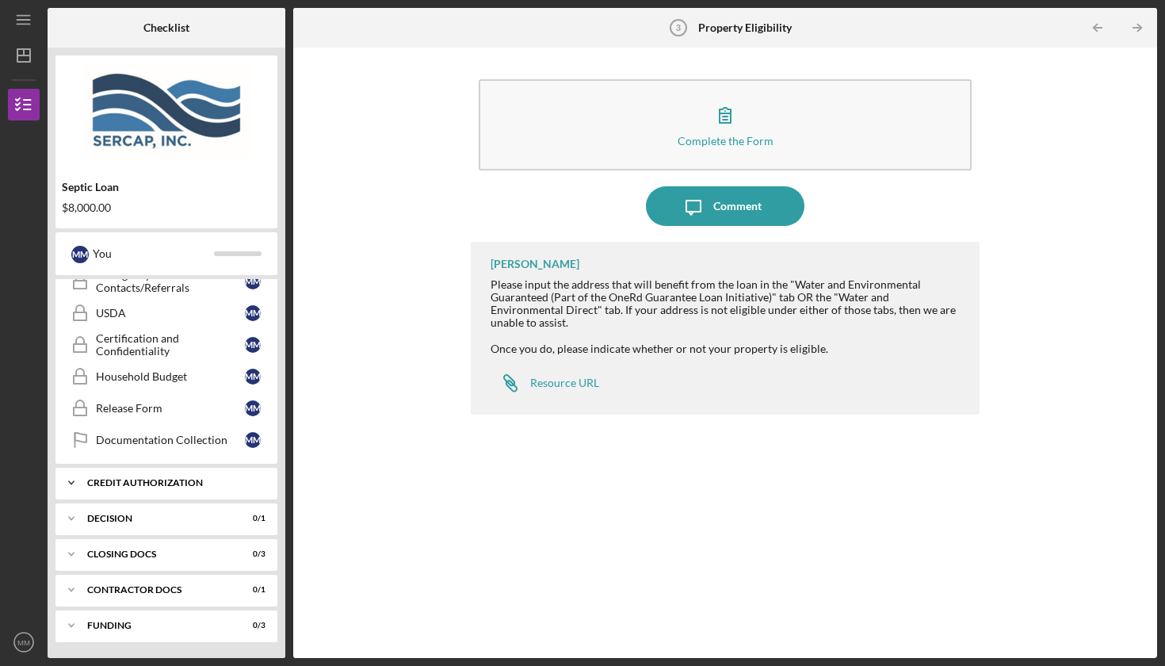
scroll to position [566, 0]
click at [116, 629] on div "Funding" at bounding box center [172, 626] width 170 height 10
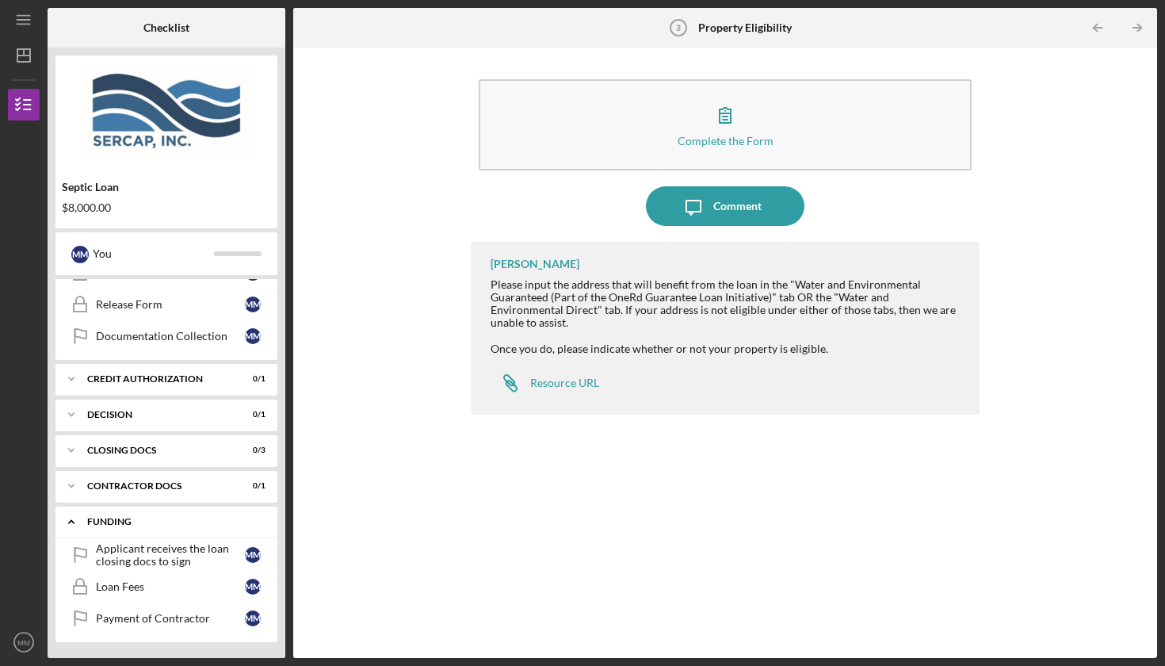
click at [127, 521] on div "Funding" at bounding box center [172, 522] width 170 height 10
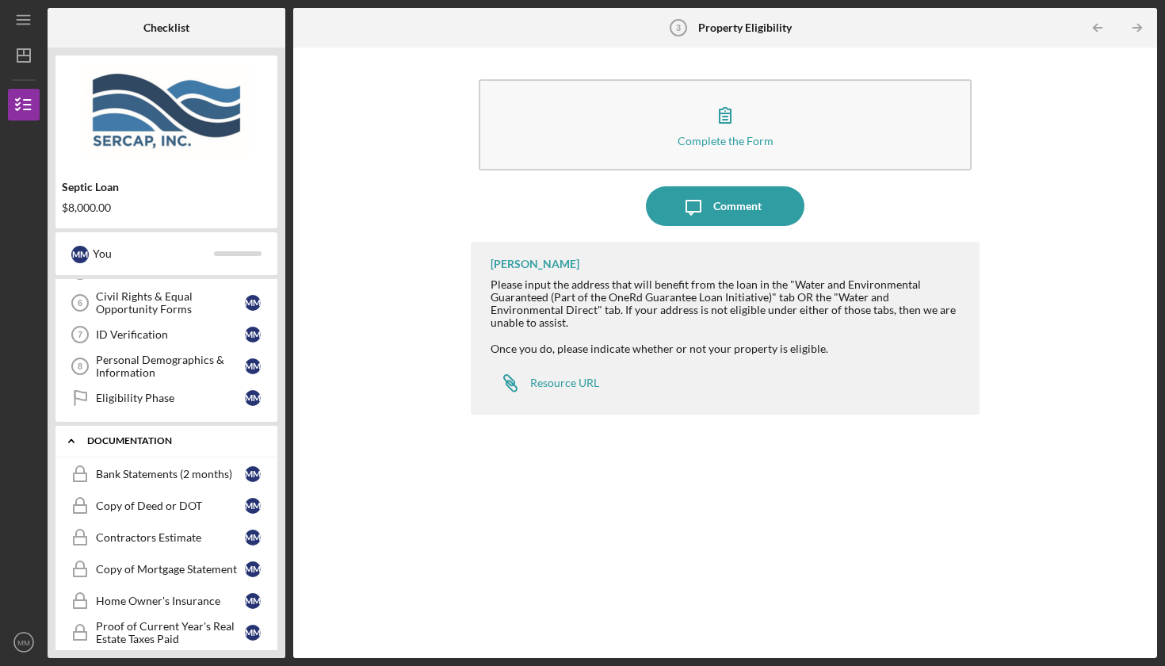
click at [112, 438] on div "Documentation" at bounding box center [172, 441] width 170 height 10
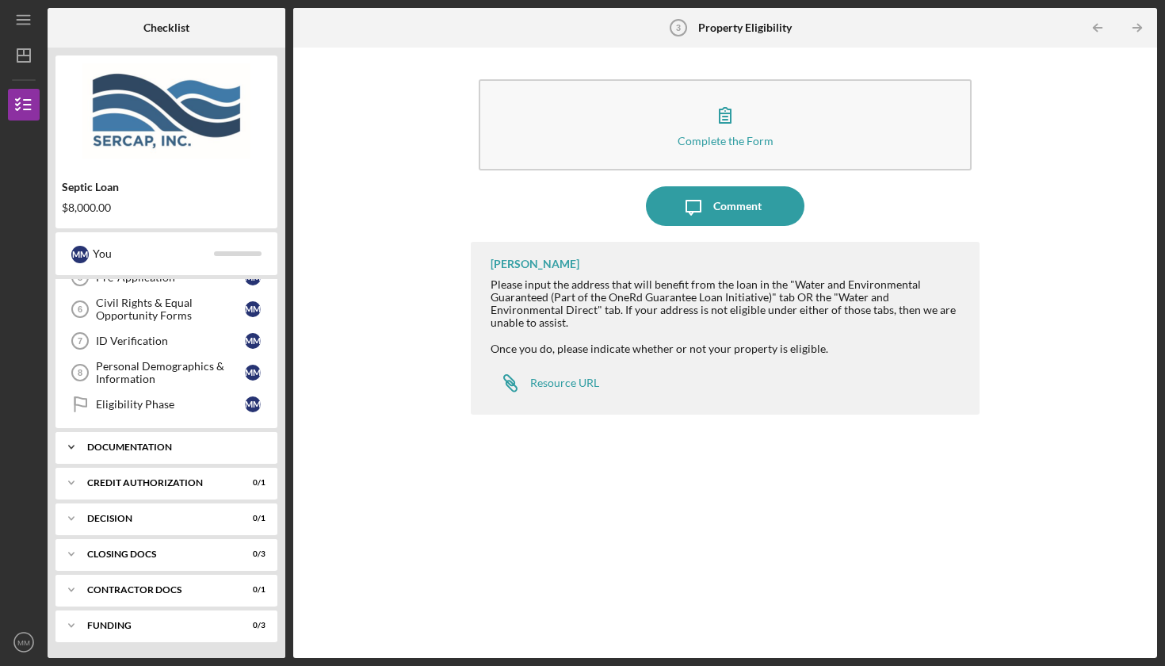
scroll to position [177, 0]
click at [581, 377] on div "Resource URL" at bounding box center [564, 383] width 69 height 13
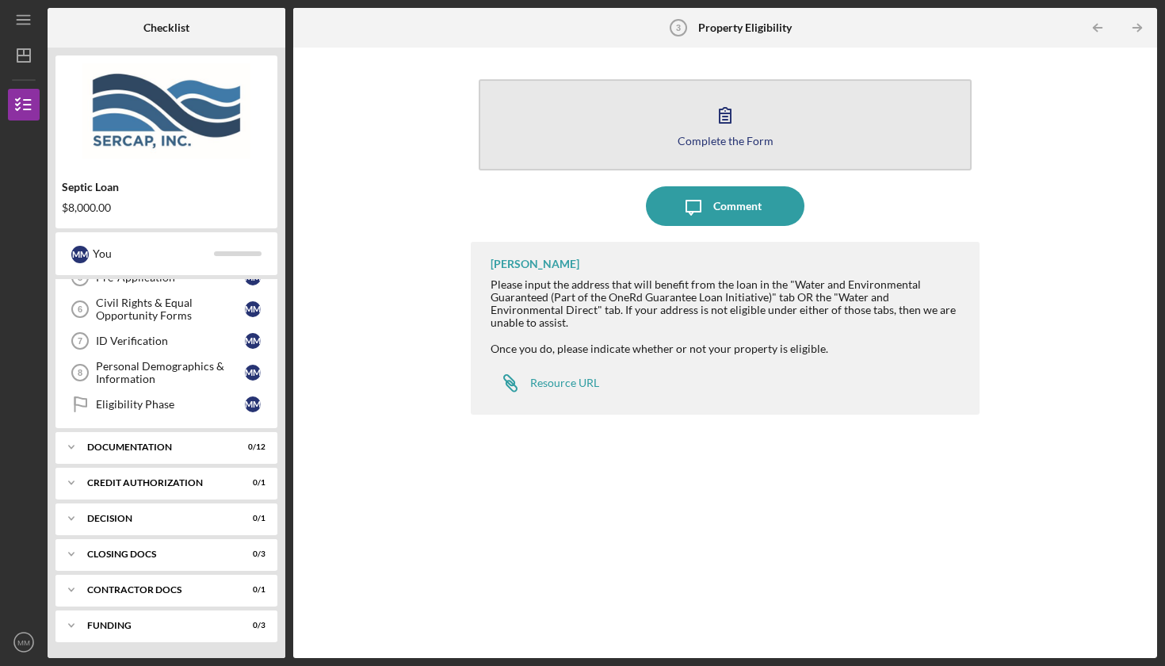
click at [728, 114] on icon "button" at bounding box center [725, 115] width 11 height 15
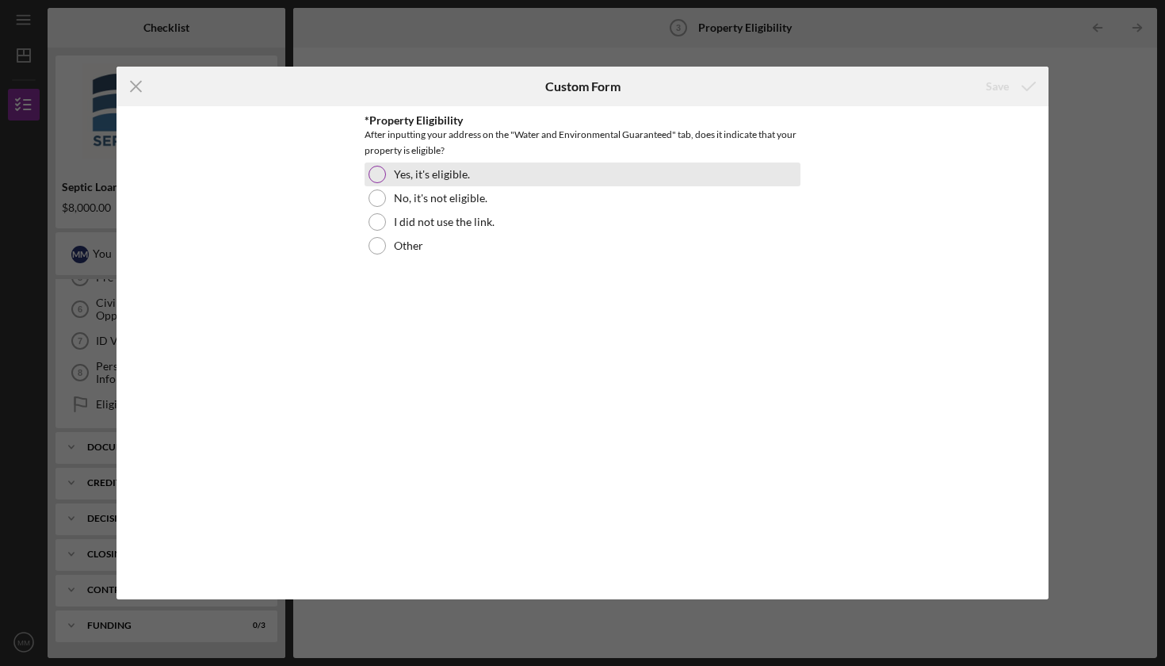
click at [415, 173] on label "Yes, it's eligible." at bounding box center [432, 174] width 76 height 13
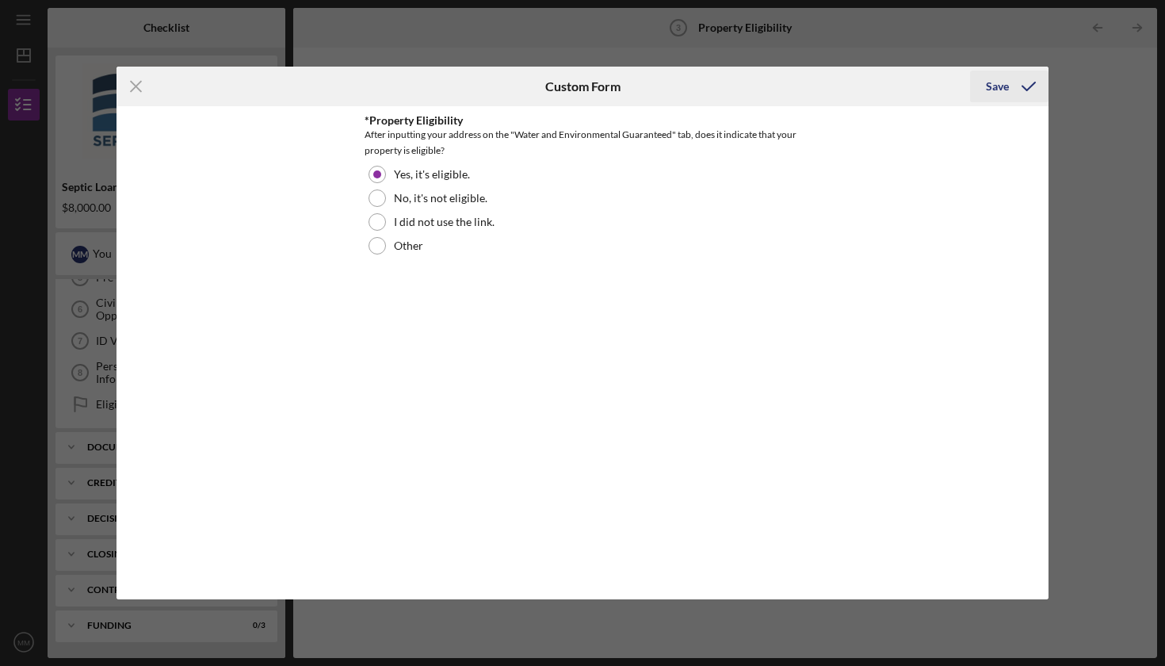
click at [1002, 82] on div "Save" at bounding box center [997, 87] width 23 height 32
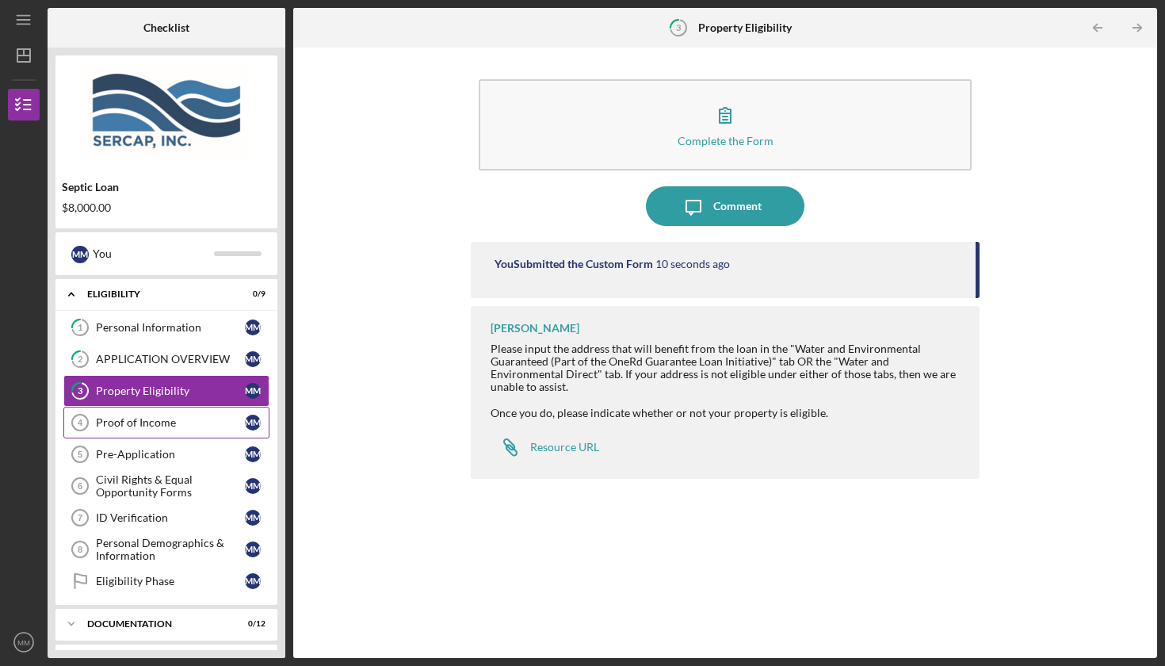
click at [143, 421] on div "Proof of Income" at bounding box center [170, 422] width 149 height 13
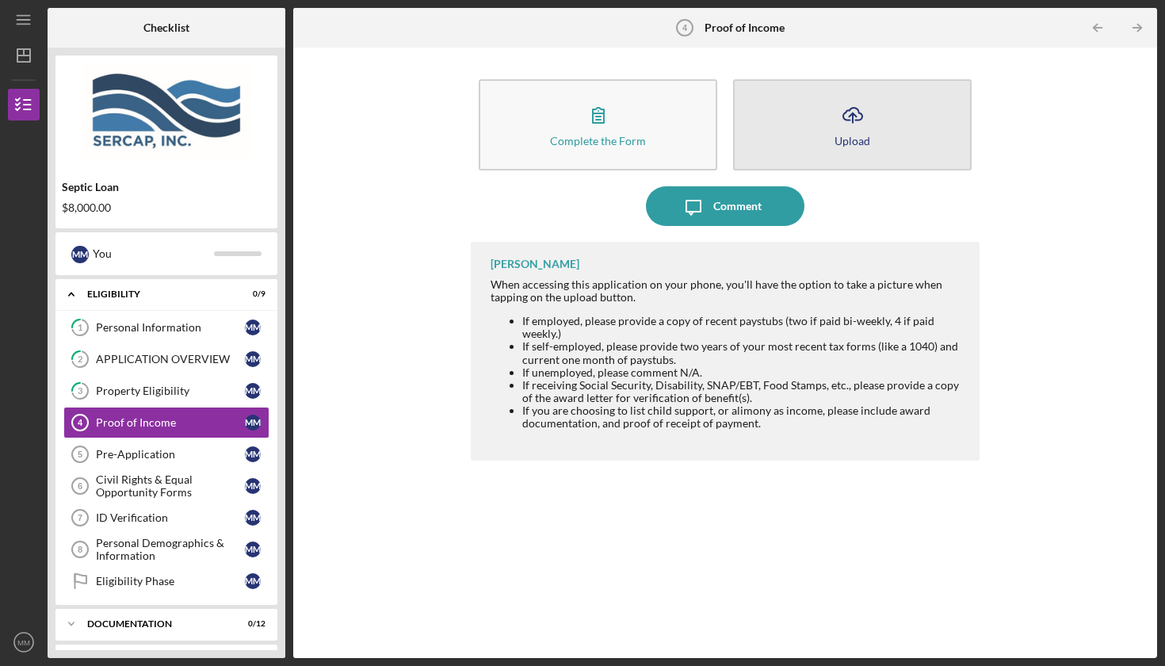
click at [859, 117] on icon "Icon/Upload" at bounding box center [853, 115] width 40 height 40
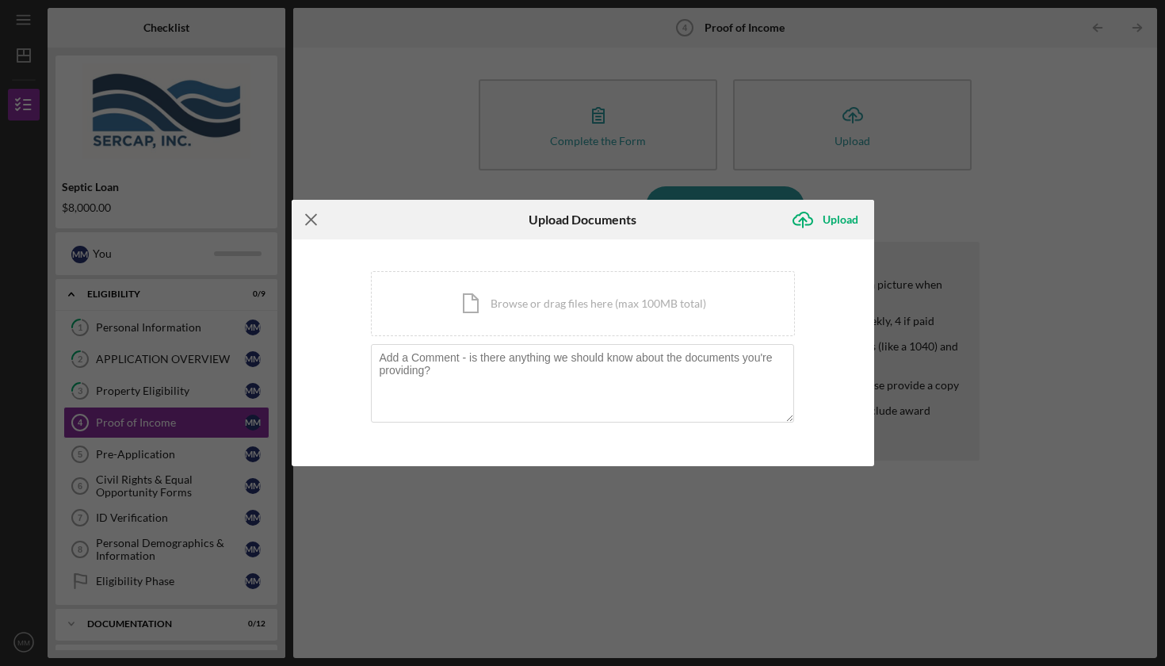
click at [312, 220] on icon "Icon/Menu Close" at bounding box center [312, 220] width 40 height 40
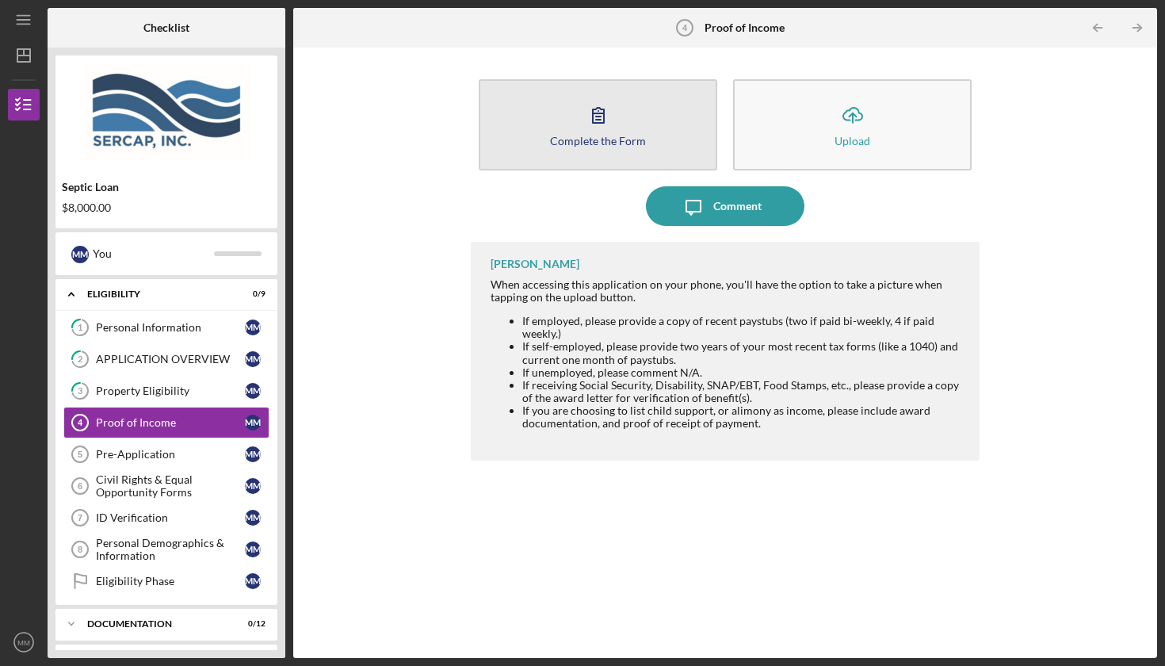
click at [610, 117] on icon "button" at bounding box center [599, 115] width 40 height 40
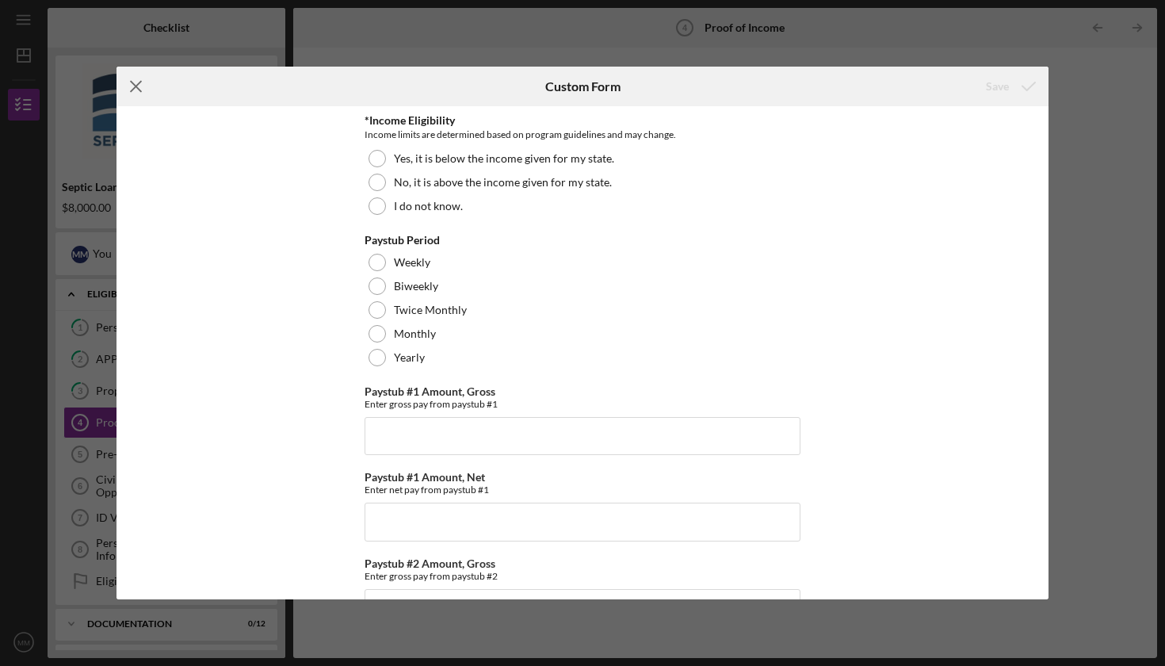
click at [140, 86] on icon "Icon/Menu Close" at bounding box center [137, 87] width 40 height 40
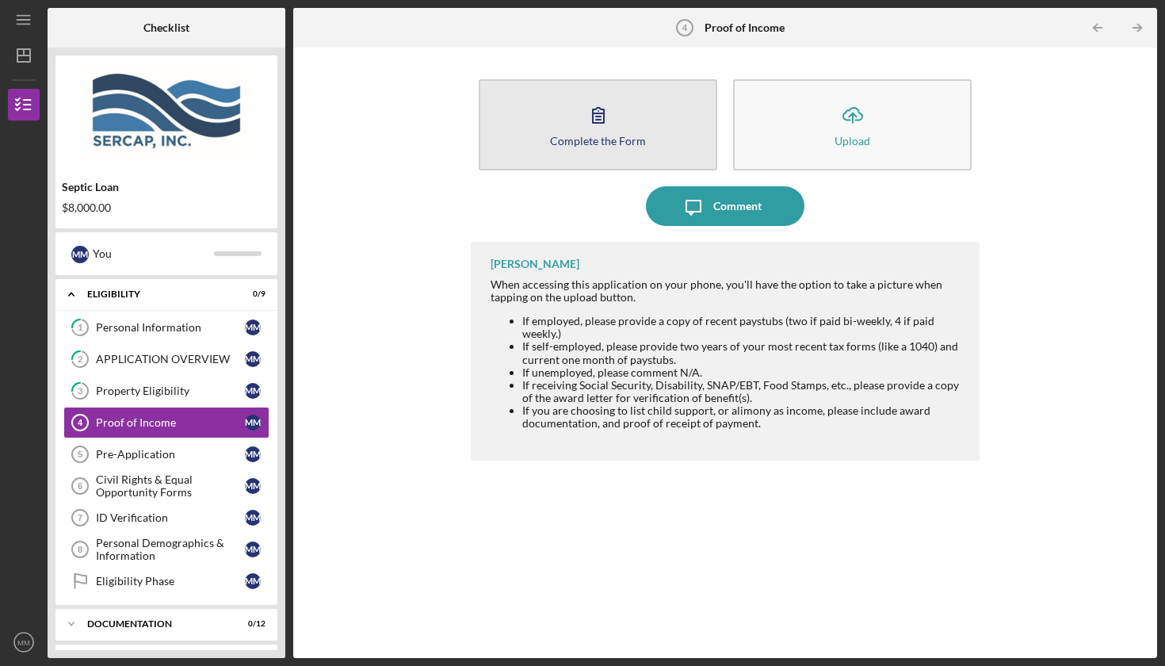
click at [639, 109] on button "Complete the Form Form" at bounding box center [598, 124] width 239 height 91
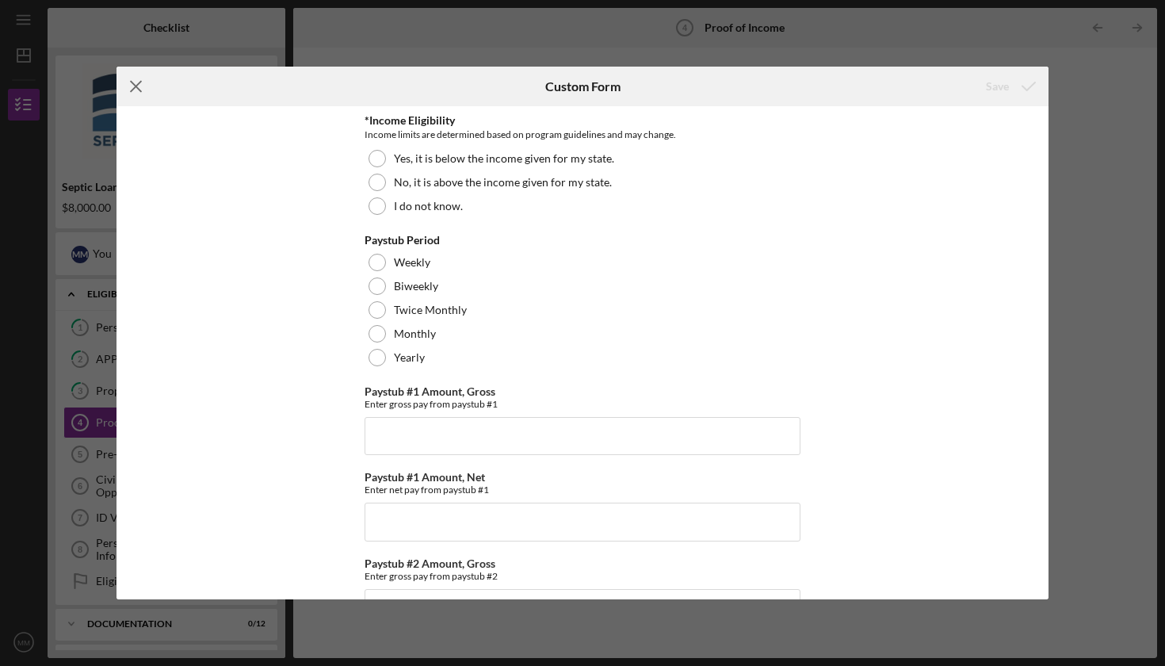
click at [139, 86] on icon "Icon/Menu Close" at bounding box center [137, 87] width 40 height 40
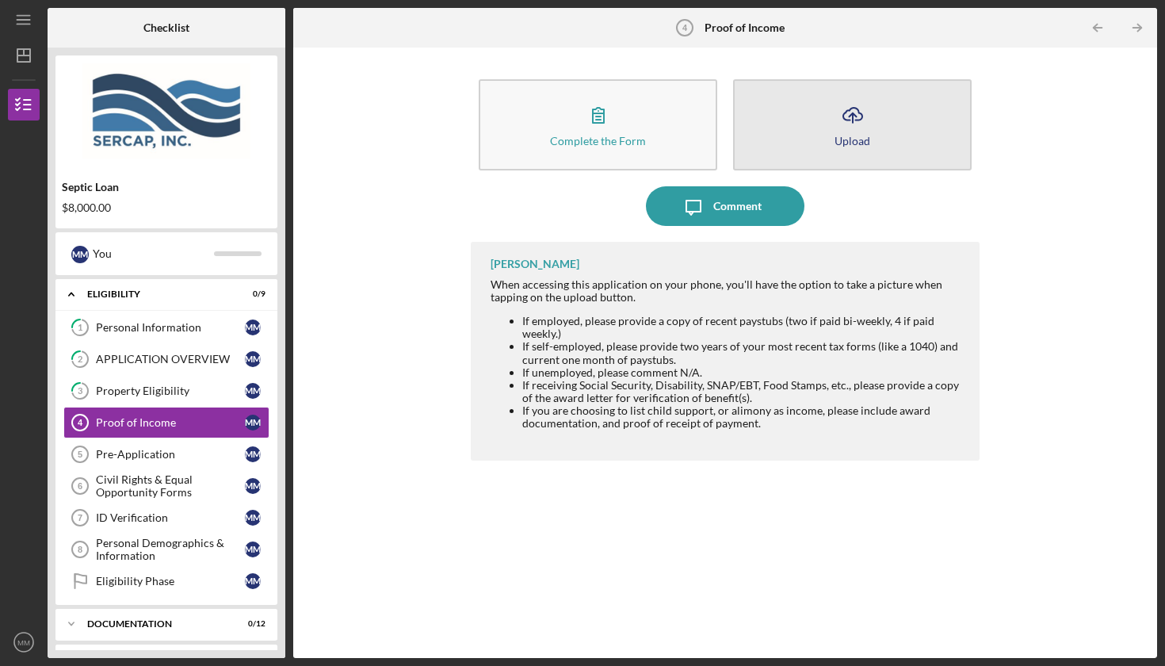
click at [862, 127] on icon "Icon/Upload" at bounding box center [853, 115] width 40 height 40
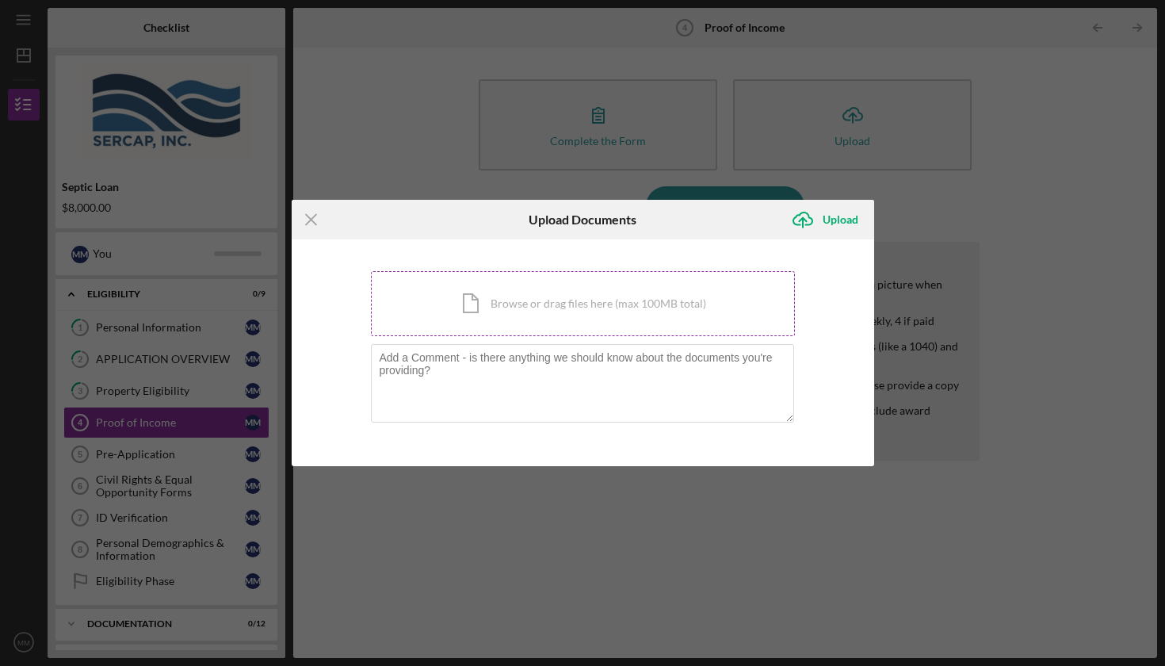
click at [514, 307] on div "Icon/Document Browse or drag files here (max 100MB total) Tap to choose files o…" at bounding box center [583, 303] width 424 height 65
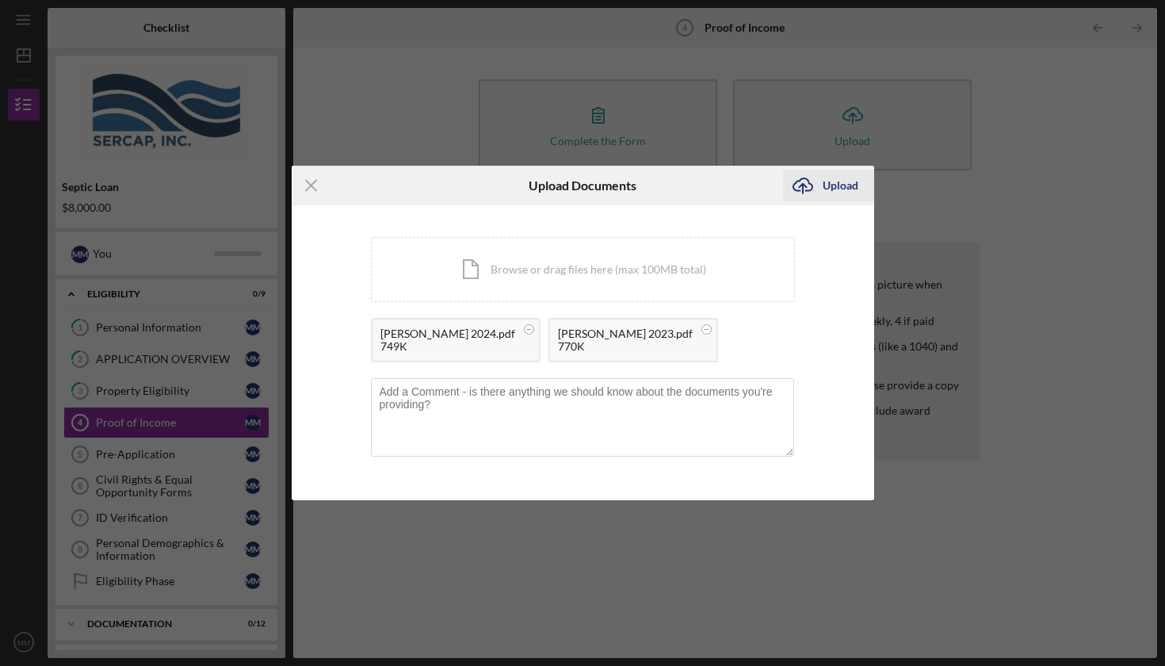
click at [833, 184] on div "Upload" at bounding box center [841, 186] width 36 height 32
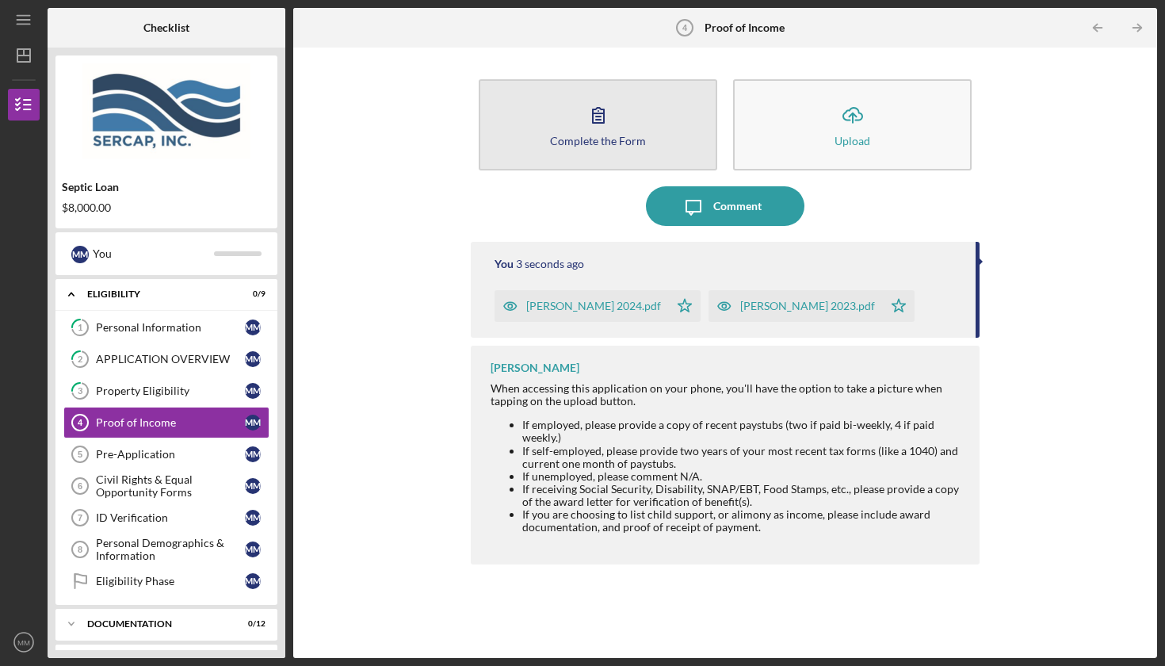
click at [631, 118] on button "Complete the Form Form" at bounding box center [598, 124] width 239 height 91
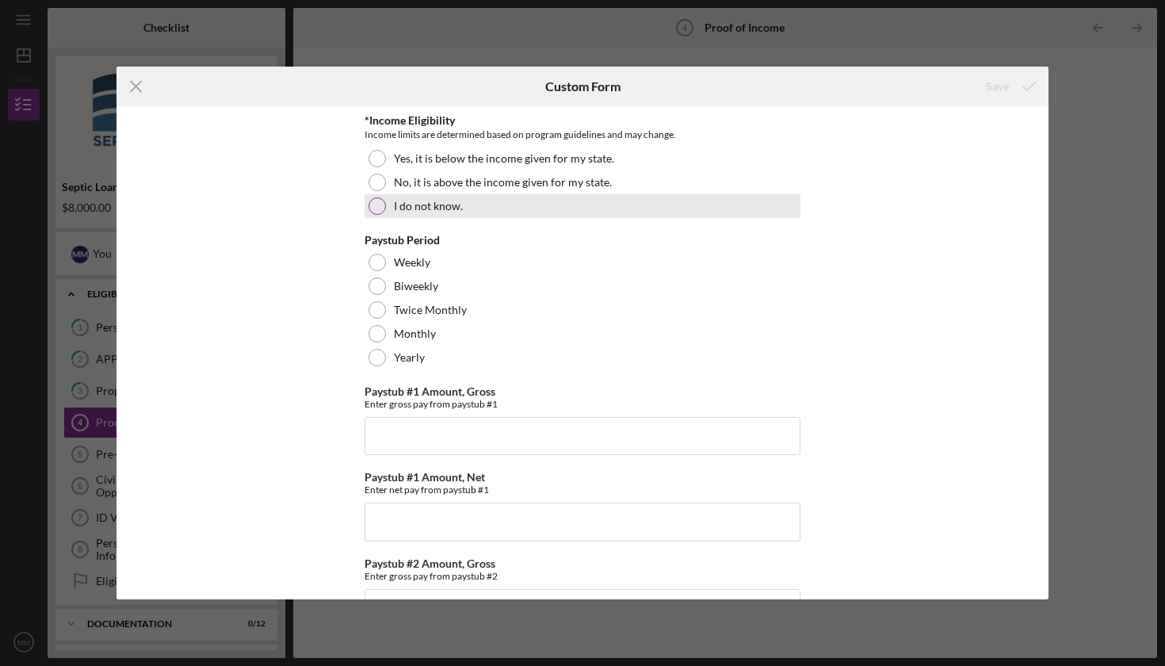
click at [434, 201] on label "I do not know." at bounding box center [428, 206] width 69 height 13
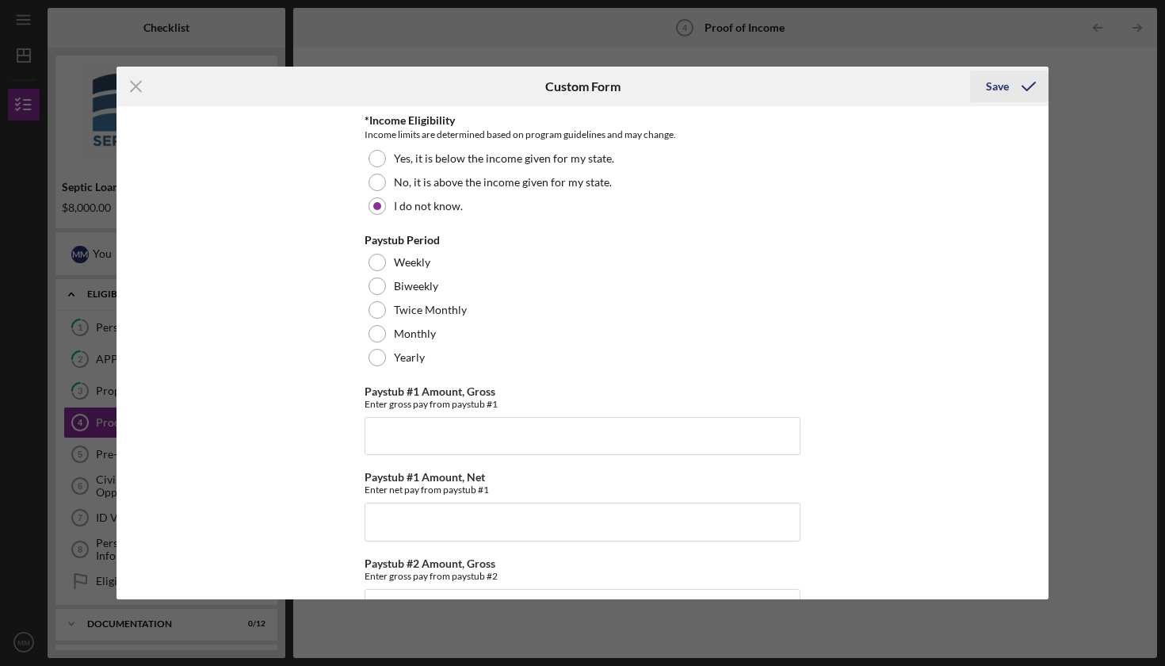
click at [998, 87] on div "Save" at bounding box center [997, 87] width 23 height 32
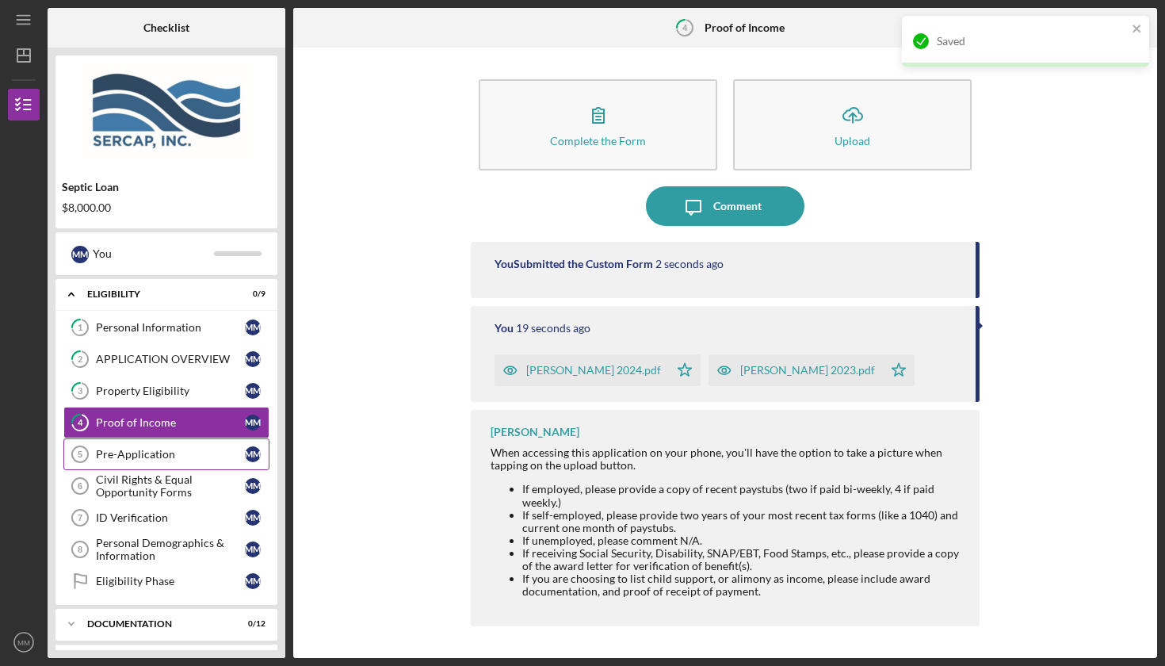
click at [137, 465] on link "Pre-Application 5 Pre-Application M M" at bounding box center [166, 454] width 206 height 32
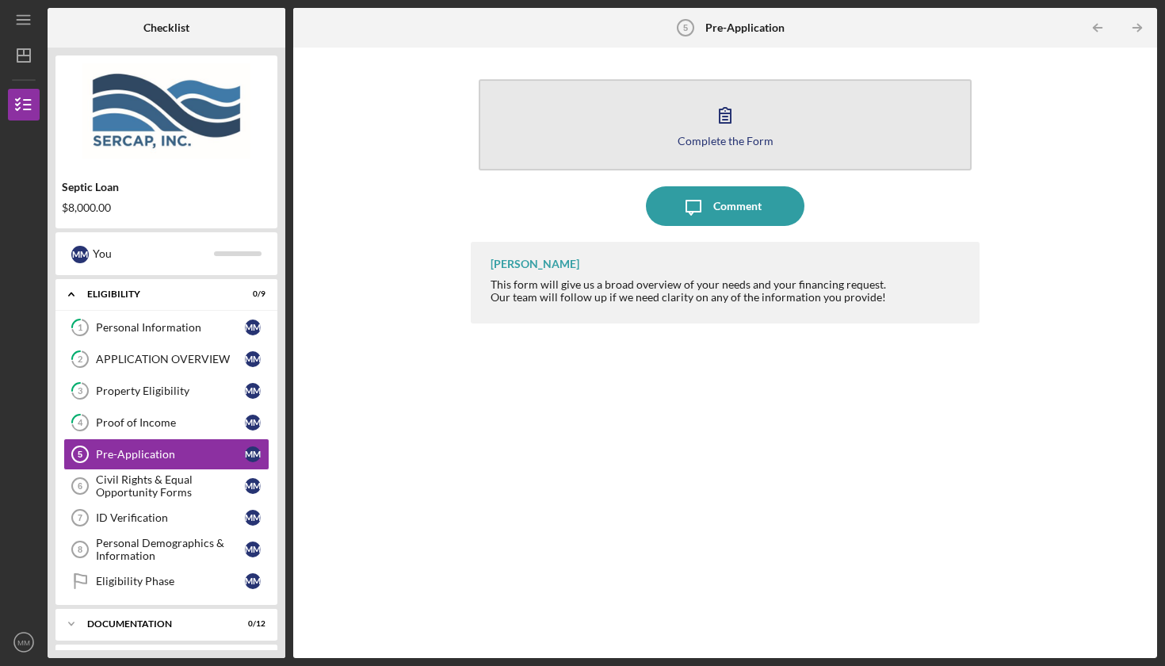
click at [716, 121] on icon "button" at bounding box center [726, 115] width 40 height 40
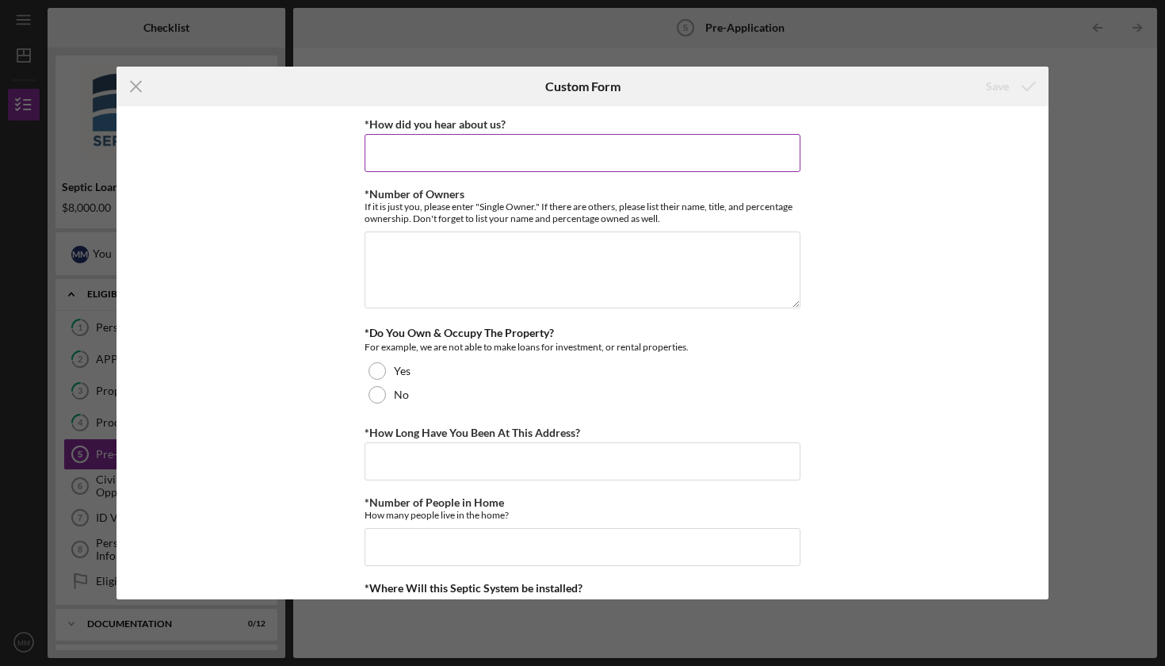
click at [526, 159] on input "*How did you hear about us?" at bounding box center [583, 153] width 436 height 38
type input "Google"
click at [586, 264] on textarea "*Number of Owners" at bounding box center [583, 269] width 436 height 76
type textarea "single"
click at [136, 86] on line at bounding box center [136, 87] width 10 height 10
